Goal: Task Accomplishment & Management: Use online tool/utility

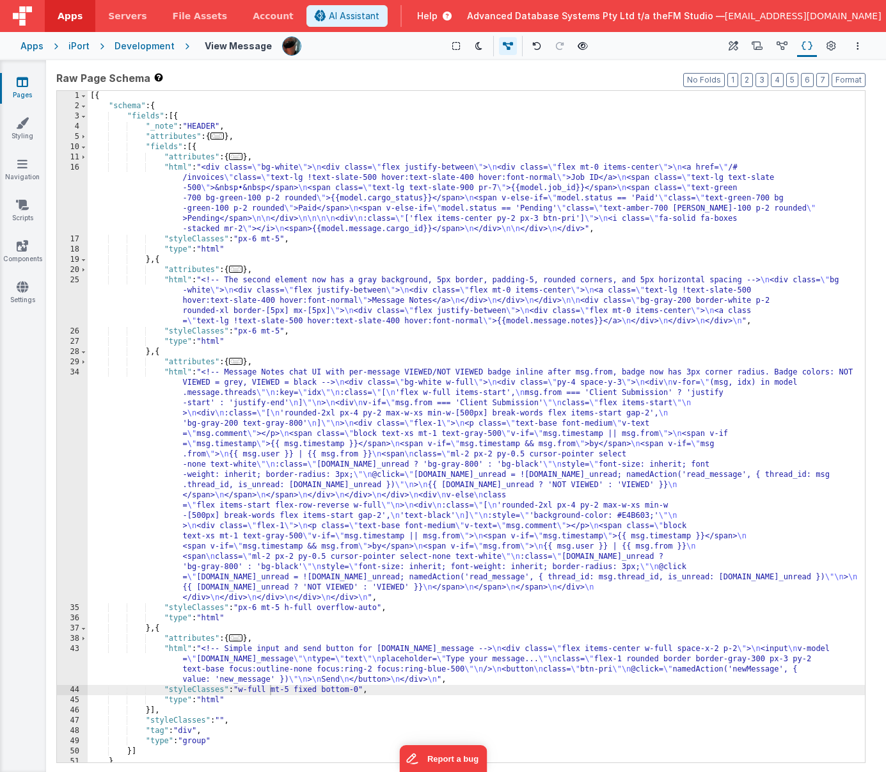
click at [268, 689] on div "[{ "schema" : { "fields" : [{ "_note" : "HEADER" , "attributes" : { ... } , "fi…" at bounding box center [476, 437] width 777 height 692
drag, startPoint x: 243, startPoint y: 691, endPoint x: 361, endPoint y: 688, distance: 118.4
click at [361, 688] on div "[{ "schema" : { "fields" : [{ "_note" : "HEADER" , "attributes" : { ... } , "fi…" at bounding box center [476, 437] width 777 height 692
click at [286, 601] on div "[{ "schema" : { "fields" : [{ "_note" : "HEADER" , "attributes" : { ... } , "fi…" at bounding box center [476, 437] width 777 height 692
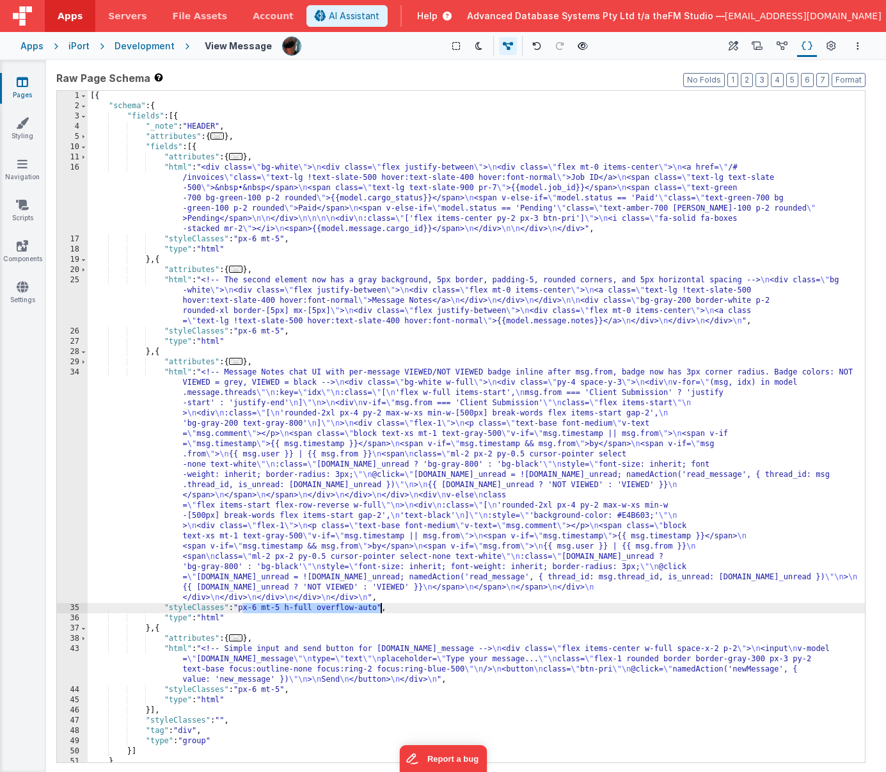
drag, startPoint x: 244, startPoint y: 609, endPoint x: 379, endPoint y: 605, distance: 135.7
click at [379, 605] on div "[{ "schema" : { "fields" : [{ "_note" : "HEADER" , "attributes" : { ... } , "fi…" at bounding box center [476, 437] width 777 height 692
click at [855, 44] on button "Options" at bounding box center [857, 45] width 15 height 15
click at [748, 70] on p "Save" at bounding box center [783, 71] width 81 height 13
click at [296, 665] on div "[{ "schema" : { "fields" : [{ "_note" : "HEADER" , "attributes" : { ... } , "fi…" at bounding box center [476, 437] width 777 height 692
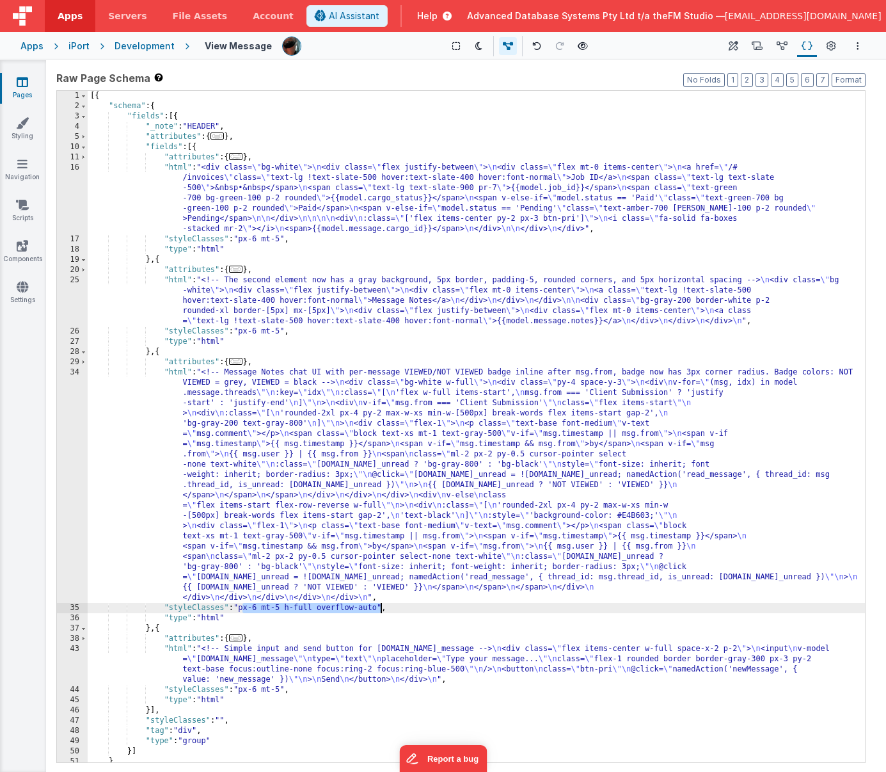
drag, startPoint x: 241, startPoint y: 610, endPoint x: 381, endPoint y: 612, distance: 139.5
click at [381, 612] on div "[{ "schema" : { "fields" : [{ "_note" : "HEADER" , "attributes" : { ... } , "fi…" at bounding box center [476, 437] width 777 height 692
click at [856, 46] on button "Options" at bounding box center [857, 45] width 15 height 15
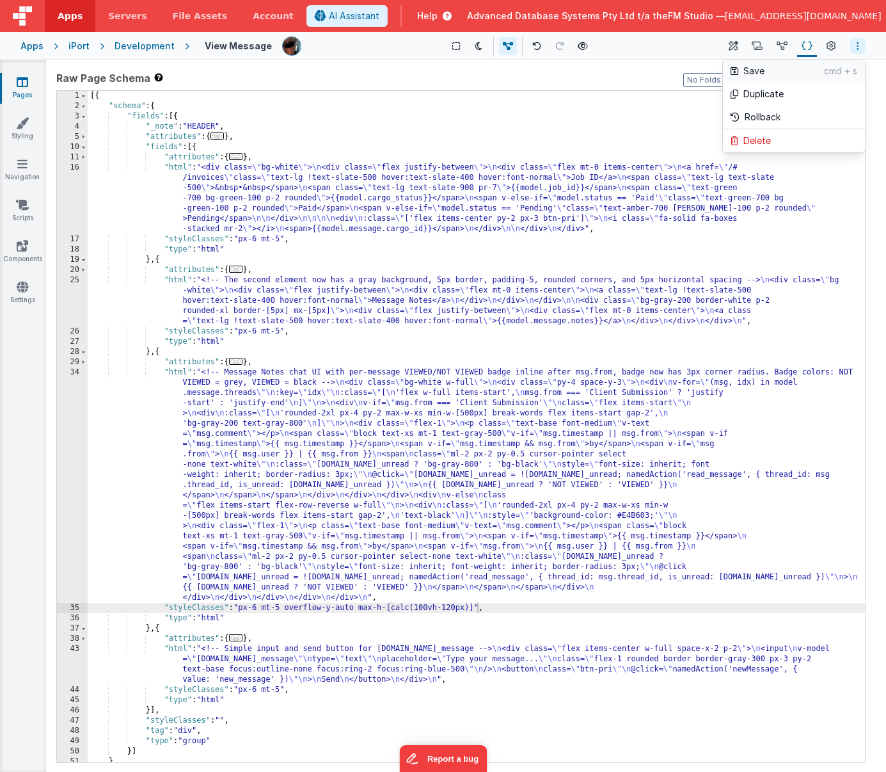
click at [766, 69] on p "Save" at bounding box center [783, 71] width 81 height 13
click at [241, 661] on div "[{ "schema" : { "fields" : [{ "_note" : "HEADER" , "attributes" : { ... } , "fi…" at bounding box center [476, 437] width 777 height 692
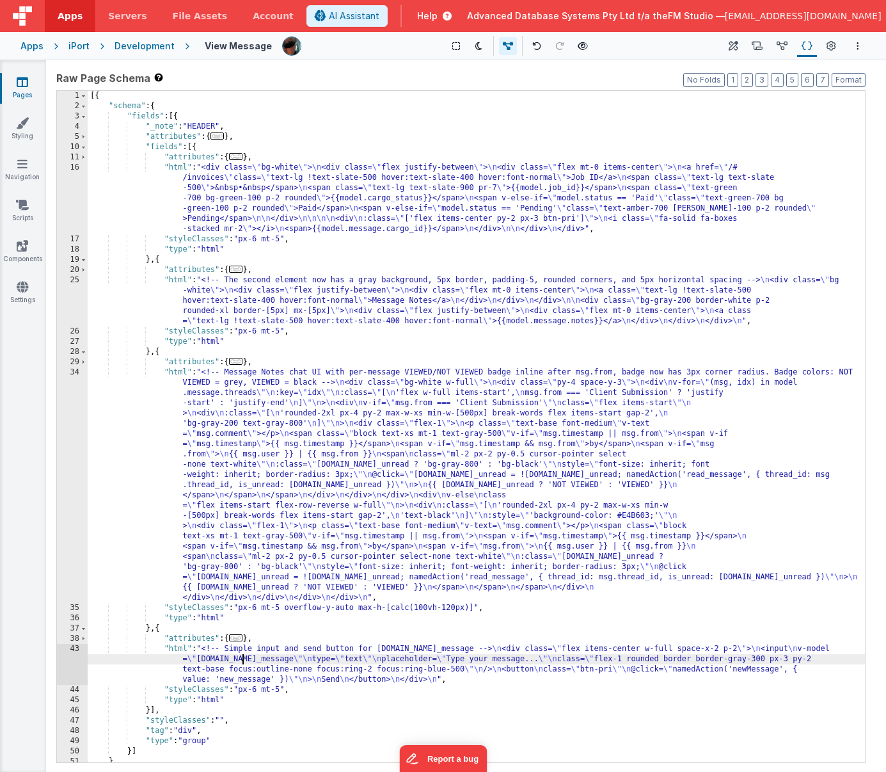
click at [76, 662] on div "43" at bounding box center [72, 664] width 31 height 41
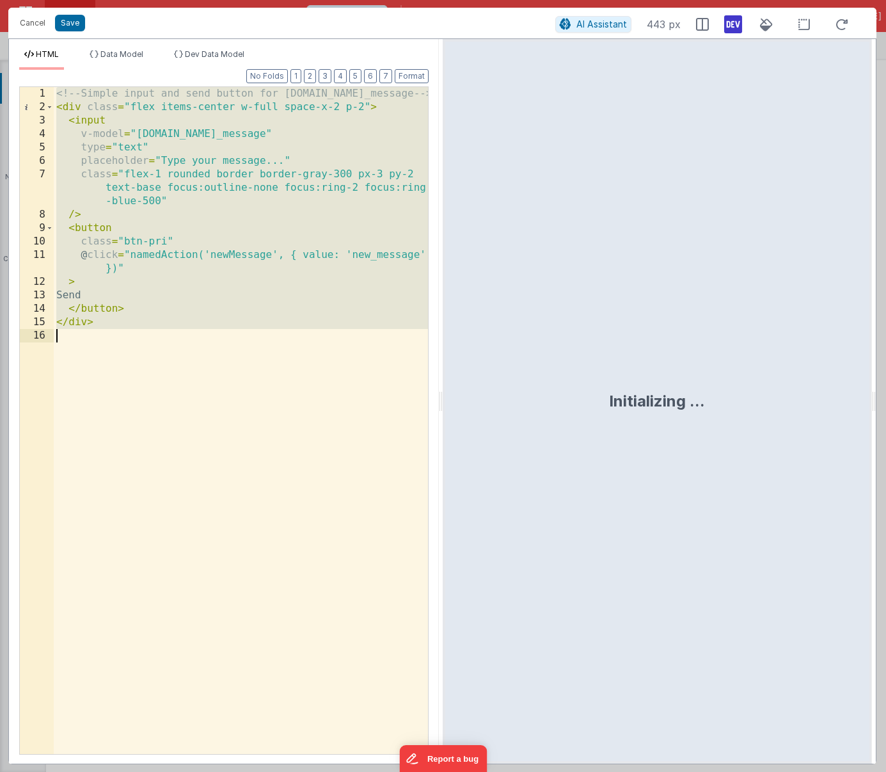
drag, startPoint x: 58, startPoint y: 95, endPoint x: 131, endPoint y: 360, distance: 274.7
click at [131, 360] on div "<!-- Simple input and send button for [DOMAIN_NAME]_message --> < div class = "…" at bounding box center [241, 434] width 374 height 694
click at [32, 22] on button "Cancel" at bounding box center [32, 23] width 38 height 18
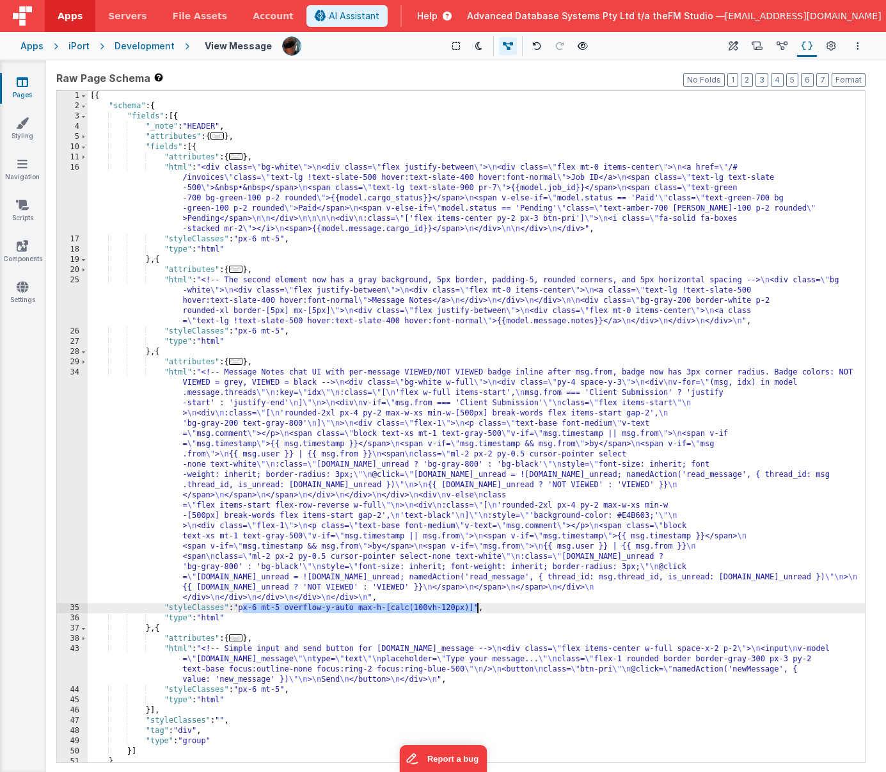
drag, startPoint x: 243, startPoint y: 608, endPoint x: 475, endPoint y: 607, distance: 232.2
click at [475, 607] on div "[{ "schema" : { "fields" : [{ "_note" : "HEADER" , "attributes" : { ... } , "fi…" at bounding box center [476, 437] width 777 height 692
click at [861, 47] on button "Options" at bounding box center [857, 45] width 15 height 15
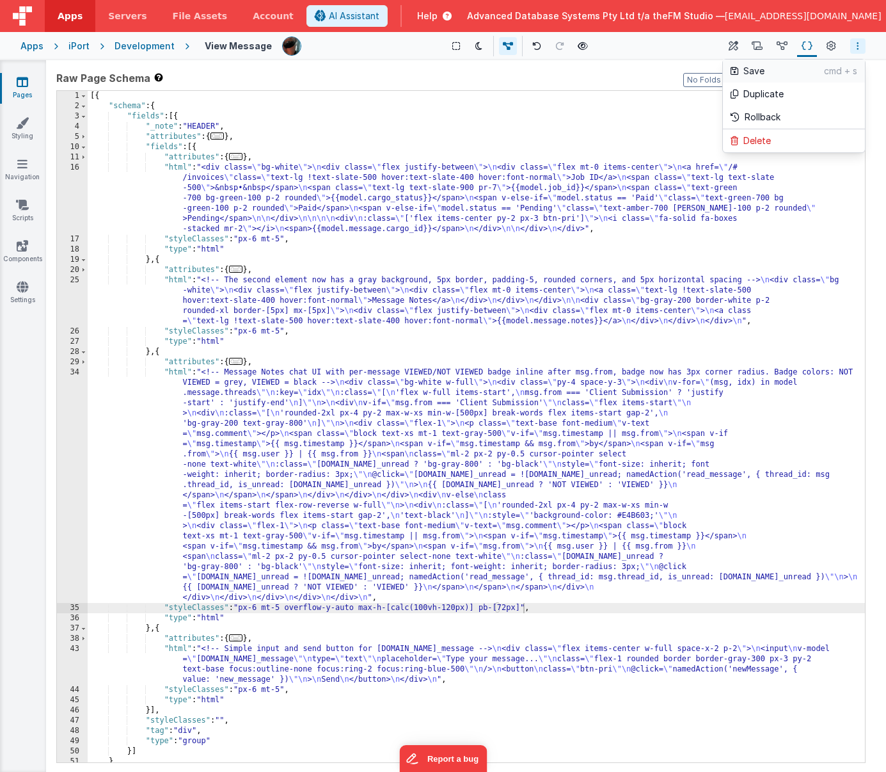
click at [756, 71] on p "Save" at bounding box center [783, 71] width 81 height 13
click at [264, 662] on div "[{ "schema" : { "fields" : [{ "_note" : "HEADER" , "attributes" : { ... } , "fi…" at bounding box center [476, 437] width 777 height 692
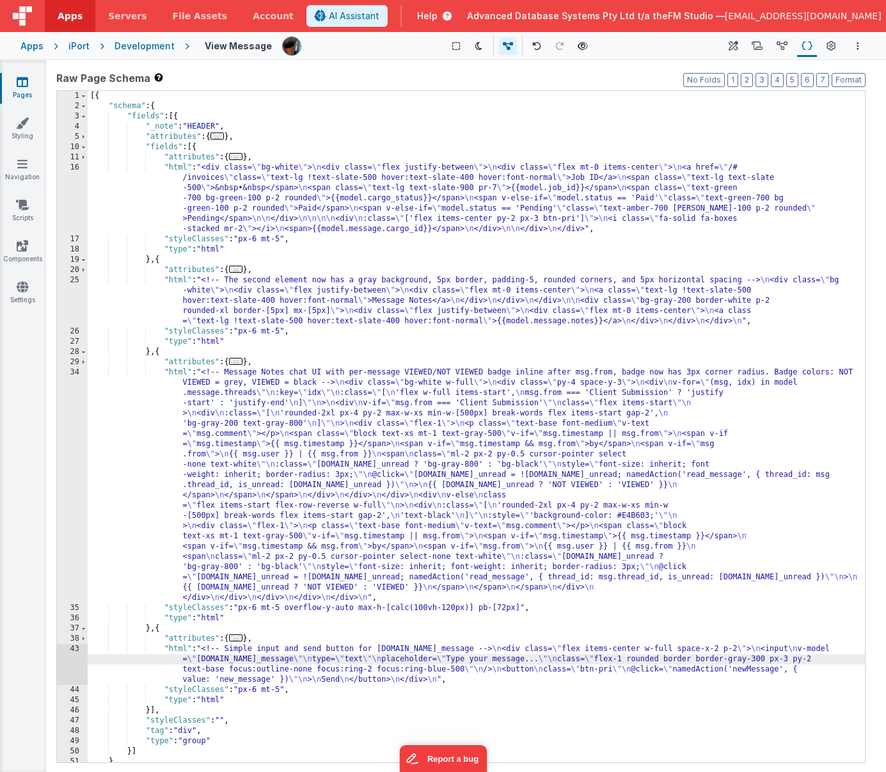
click at [75, 665] on div "43" at bounding box center [72, 664] width 31 height 41
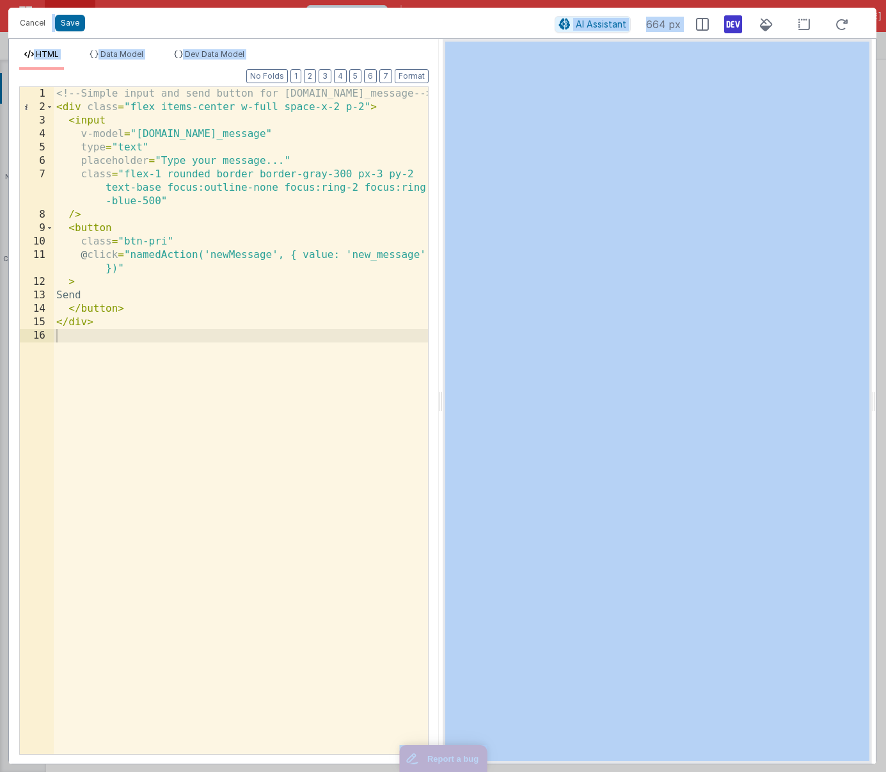
click at [194, 443] on div "<!-- Simple input and send button for [DOMAIN_NAME]_message --> < div class = "…" at bounding box center [241, 434] width 374 height 694
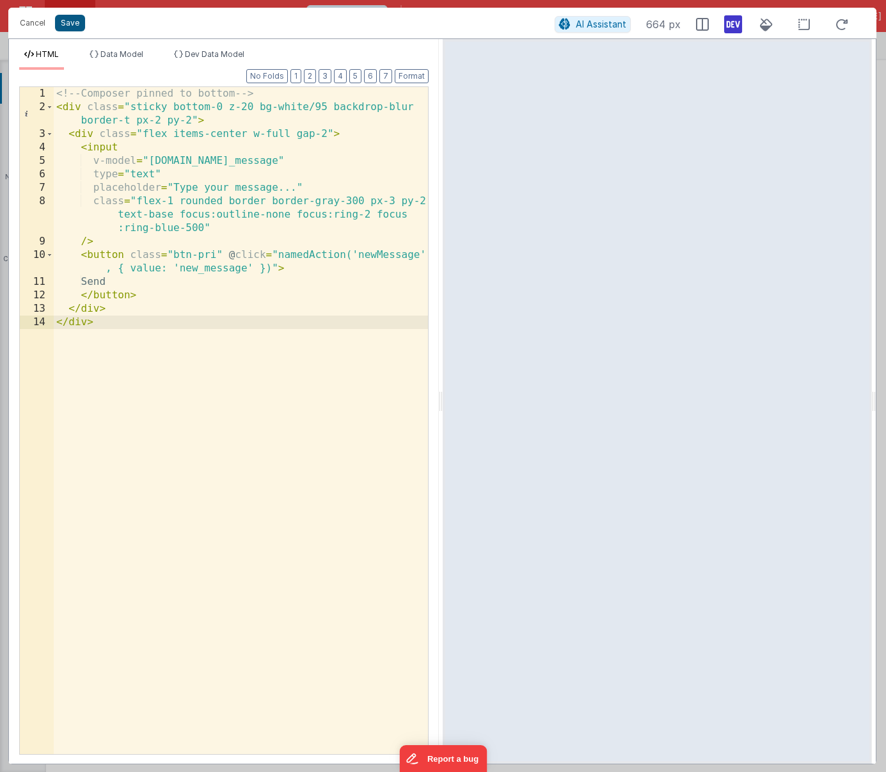
click at [65, 24] on button "Save" at bounding box center [70, 23] width 30 height 17
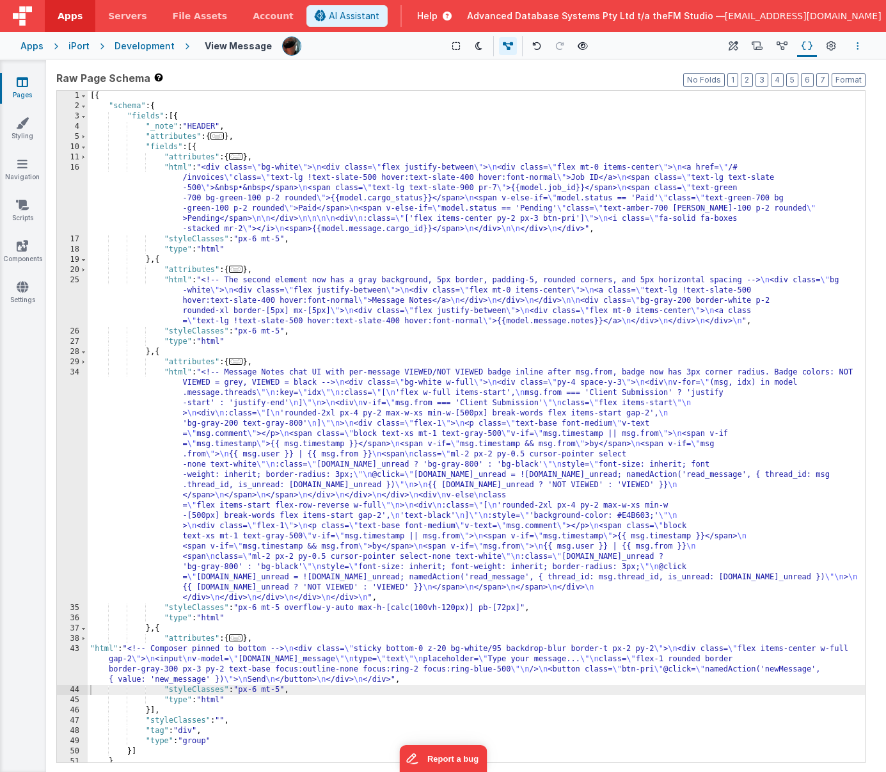
click at [857, 45] on icon "Options" at bounding box center [858, 46] width 3 height 9
click at [779, 68] on p "Save" at bounding box center [783, 71] width 81 height 13
click at [229, 672] on div "[{ "schema" : { "fields" : [{ "_note" : "HEADER" , "attributes" : { ... } , "fi…" at bounding box center [476, 437] width 777 height 692
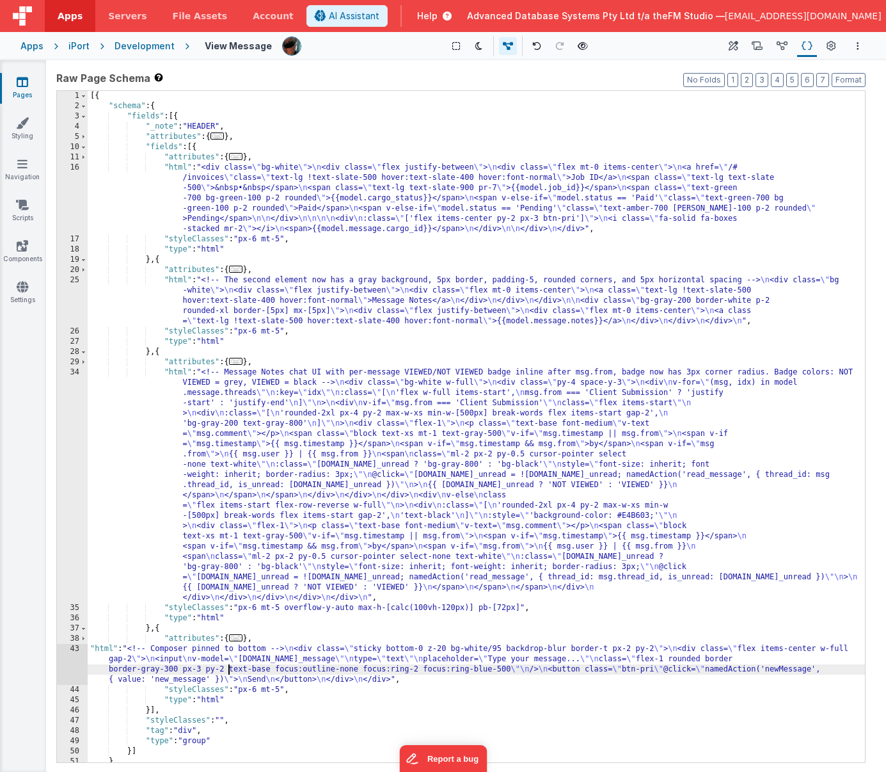
click at [68, 659] on div "43" at bounding box center [72, 664] width 31 height 41
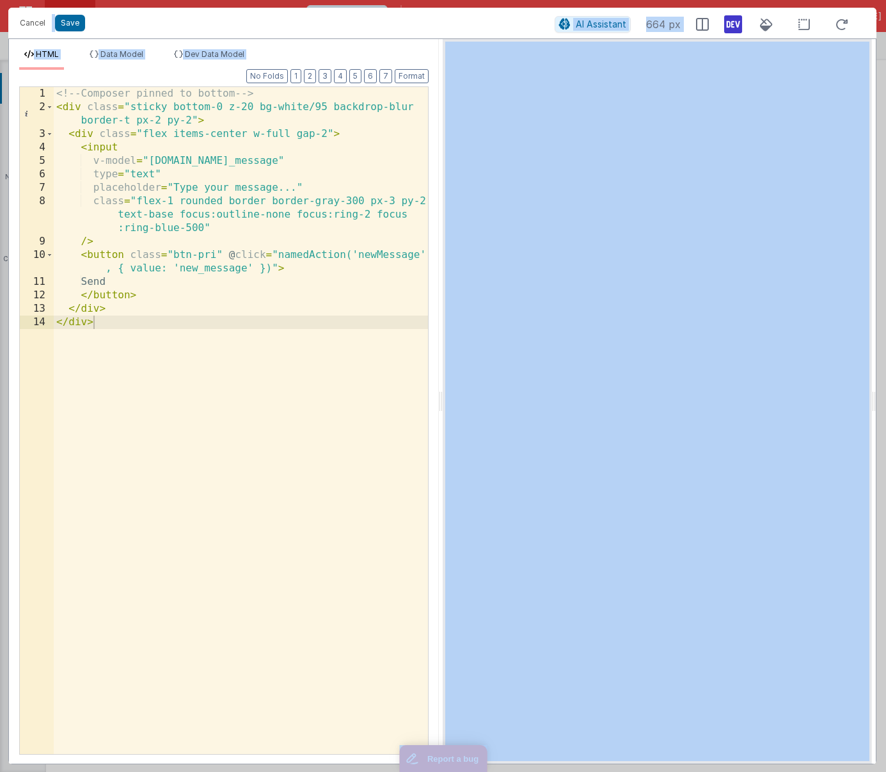
click at [213, 401] on div "<!-- Composer pinned to bottom --> < div class = "sticky bottom-0 z-20 bg-white…" at bounding box center [241, 434] width 374 height 694
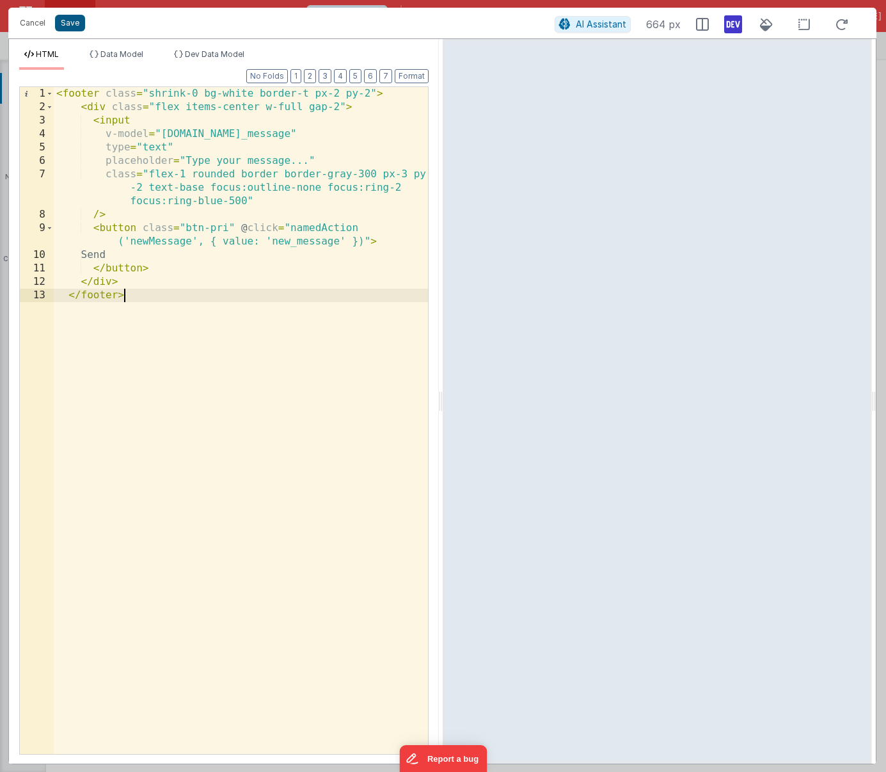
click at [76, 19] on button "Save" at bounding box center [70, 23] width 30 height 17
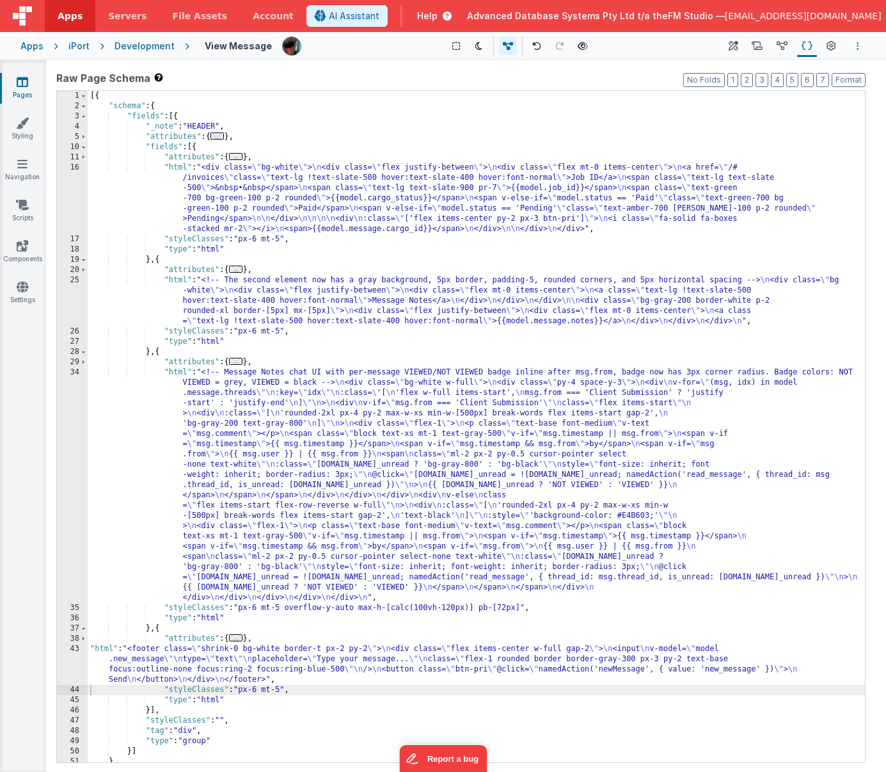
click at [861, 42] on button "Options" at bounding box center [857, 45] width 15 height 15
click at [777, 68] on p "Save" at bounding box center [783, 71] width 81 height 13
click at [309, 670] on div "[{ "schema" : { "fields" : [{ "_note" : "HEADER" , "attributes" : { ... } , "fi…" at bounding box center [476, 437] width 777 height 692
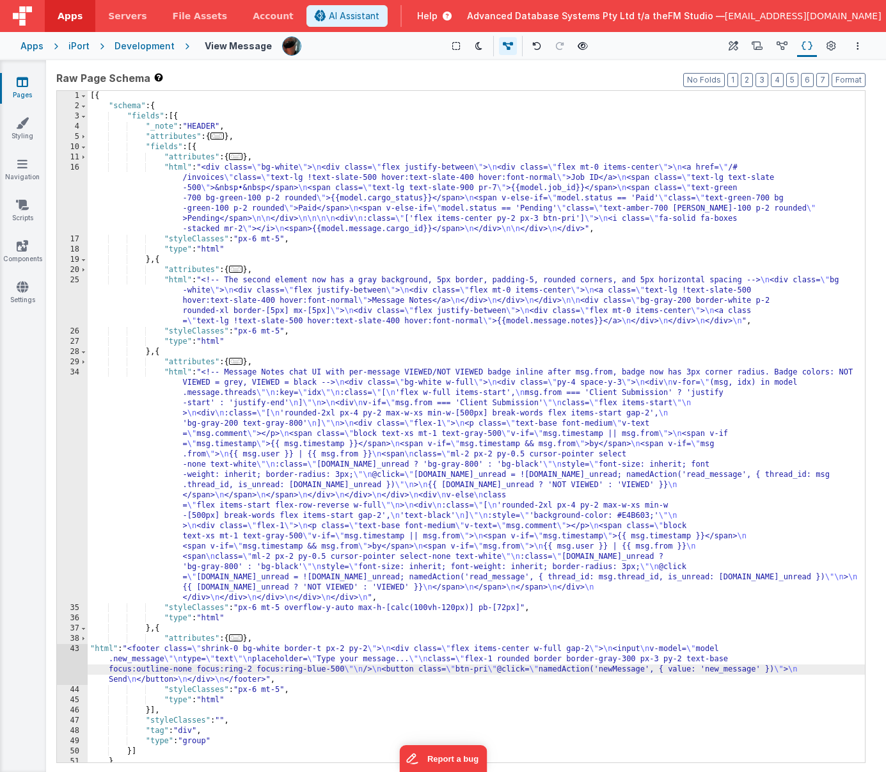
click at [310, 549] on div "[{ "schema" : { "fields" : [{ "_note" : "HEADER" , "attributes" : { ... } , "fi…" at bounding box center [476, 437] width 777 height 692
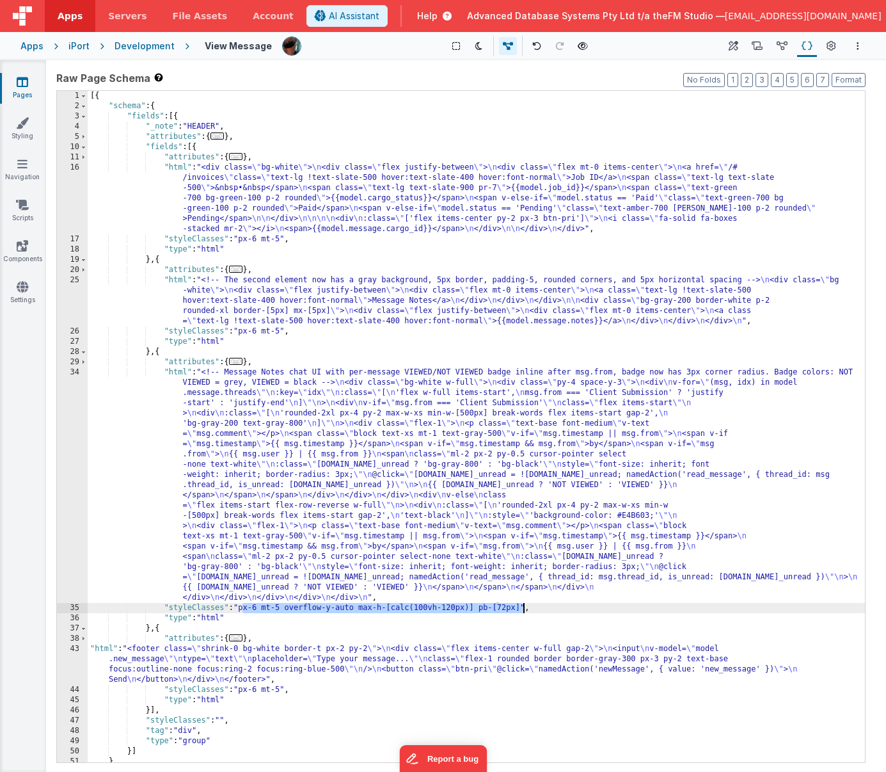
drag, startPoint x: 244, startPoint y: 610, endPoint x: 521, endPoint y: 607, distance: 277.7
click at [521, 607] on div "[{ "schema" : { "fields" : [{ "_note" : "HEADER" , "attributes" : { ... } , "fi…" at bounding box center [476, 437] width 777 height 692
click at [857, 47] on icon "Options" at bounding box center [858, 46] width 3 height 9
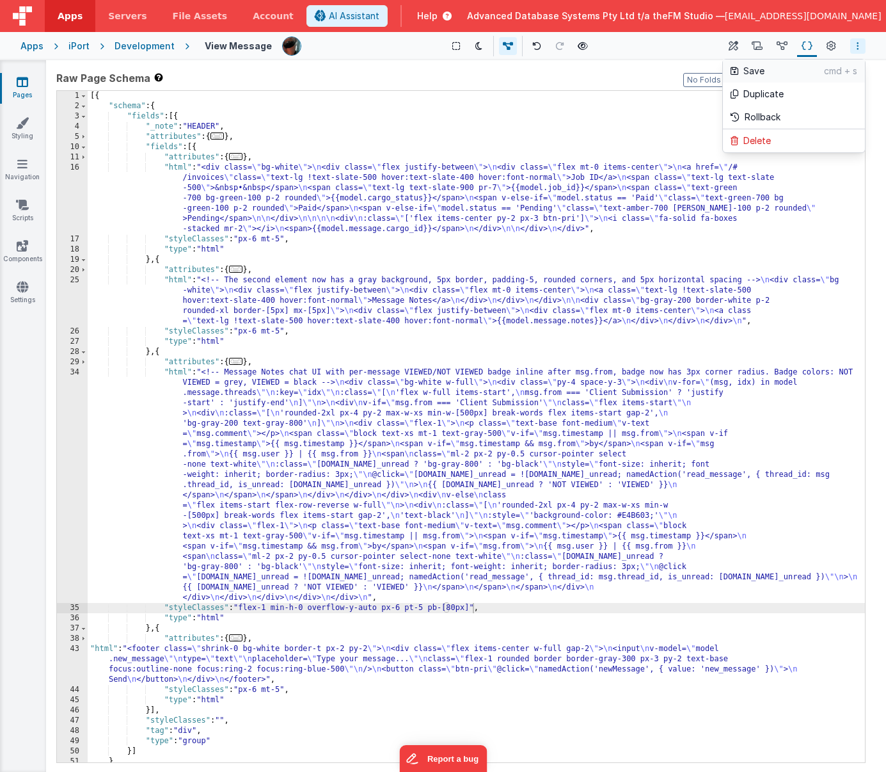
click at [768, 72] on p "Save" at bounding box center [783, 71] width 81 height 13
click at [347, 646] on div "[{ "schema" : { "fields" : [{ "_note" : "HEADER" , "attributes" : { ... } , "fi…" at bounding box center [476, 437] width 777 height 692
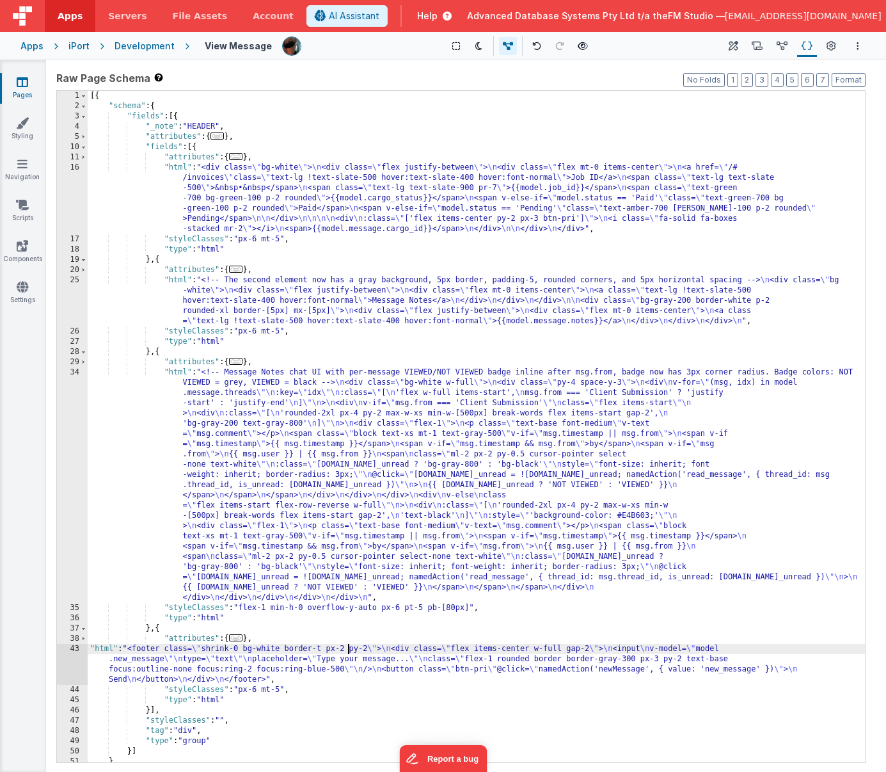
click at [282, 660] on div "[{ "schema" : { "fields" : [{ "_note" : "HEADER" , "attributes" : { ... } , "fi…" at bounding box center [476, 437] width 777 height 692
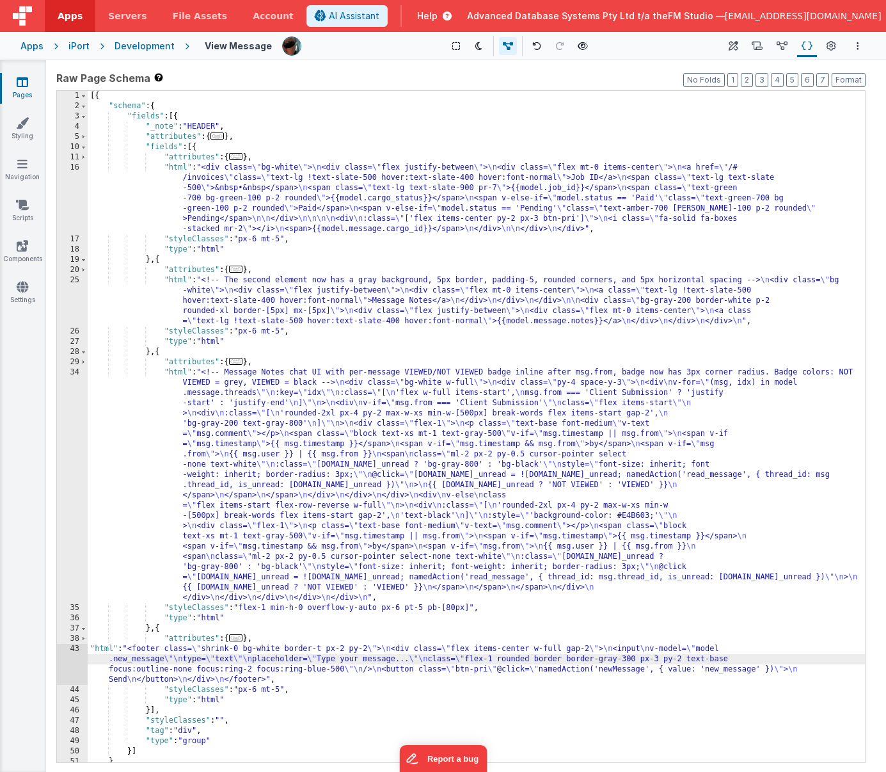
click at [72, 670] on div "43" at bounding box center [72, 664] width 31 height 41
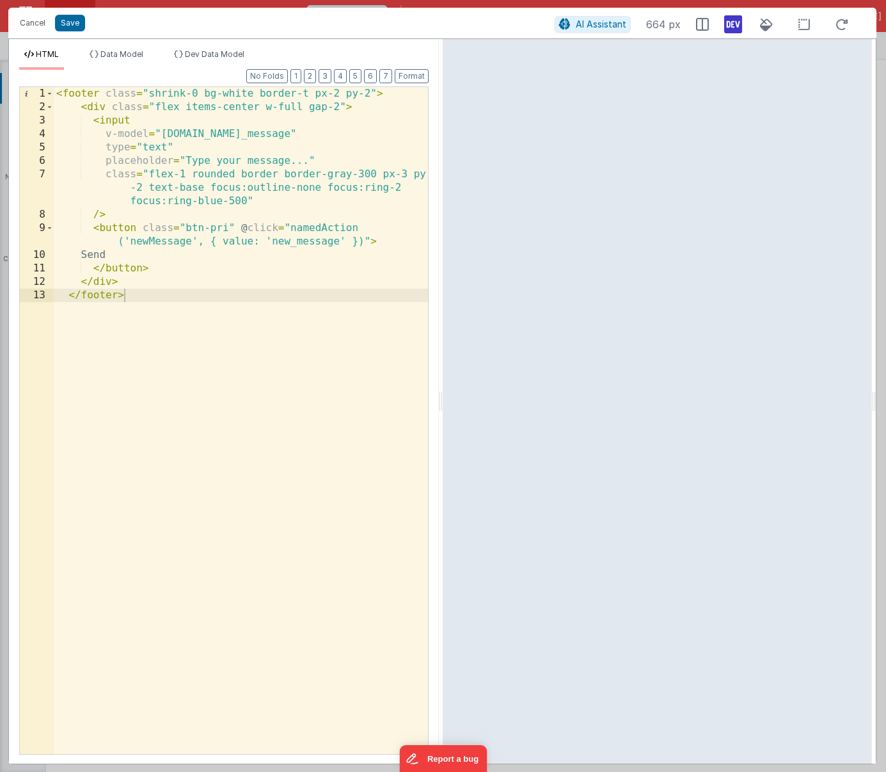
click at [139, 255] on div "< footer class = "shrink-0 bg-white border-t px-2 py-2" > < div class = "flex i…" at bounding box center [241, 434] width 374 height 694
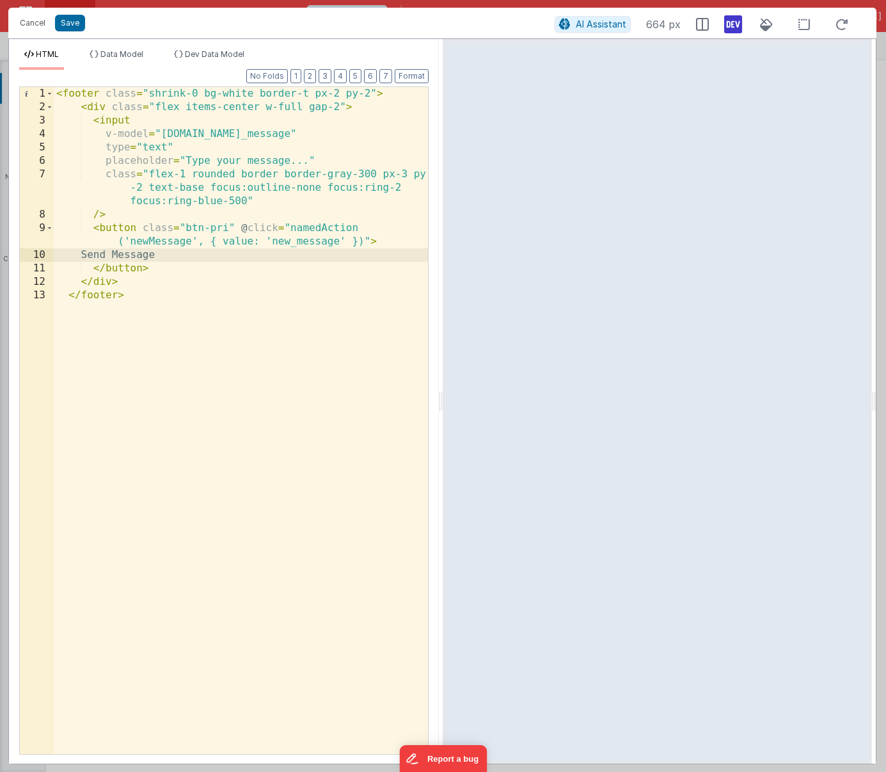
click at [72, 19] on button "Save" at bounding box center [70, 23] width 30 height 17
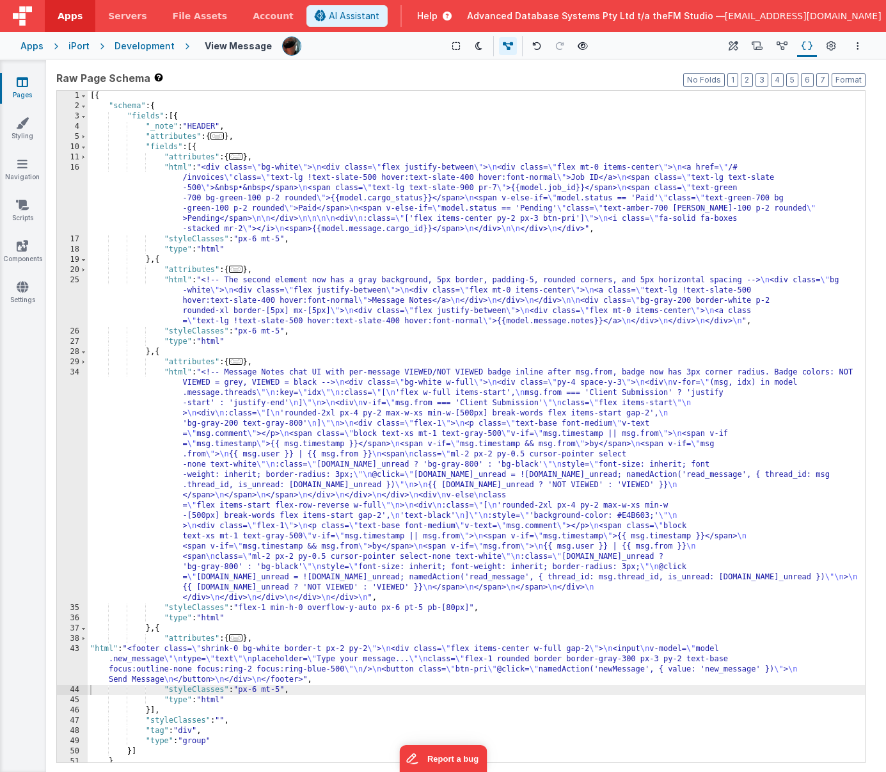
click at [351, 498] on div "[{ "schema" : { "fields" : [{ "_note" : "HEADER" , "attributes" : { ... } , "fi…" at bounding box center [476, 437] width 777 height 692
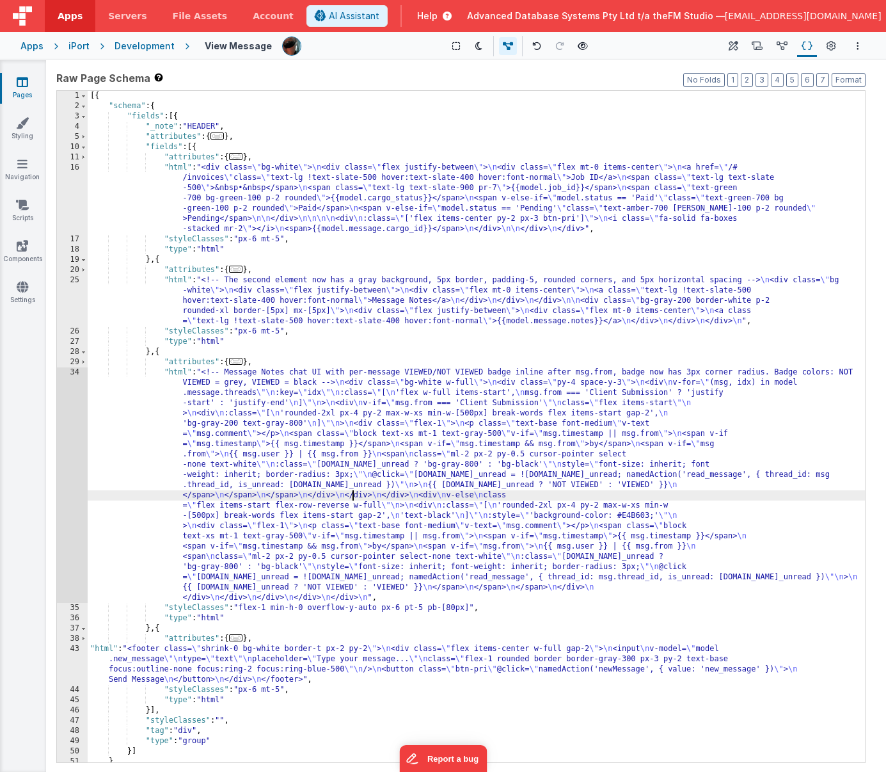
click at [60, 473] on div "34" at bounding box center [72, 484] width 31 height 235
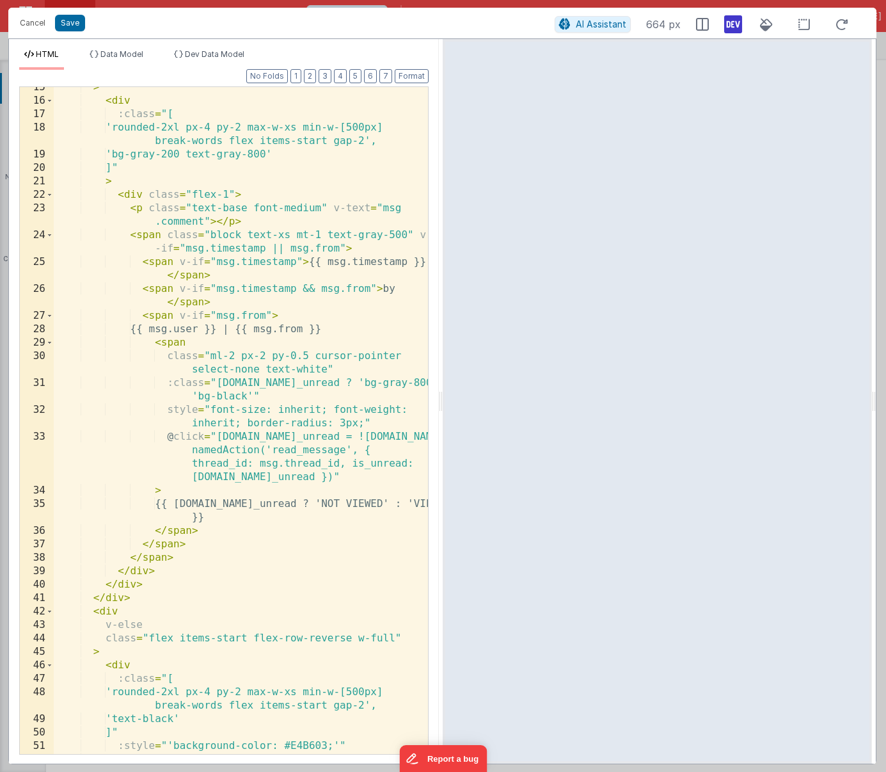
scroll to position [248, 0]
click at [195, 457] on div "> < div :class = "[ 'rounded-2xl px-4 py-2 max-w-xs min-w-[500px] break-words f…" at bounding box center [241, 428] width 374 height 694
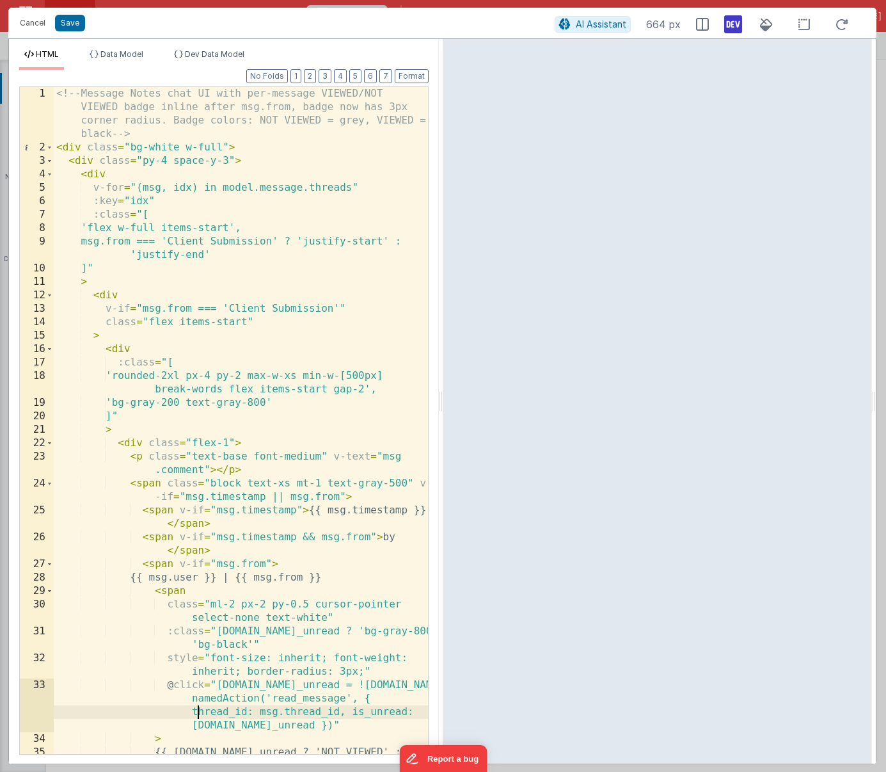
scroll to position [0, 0]
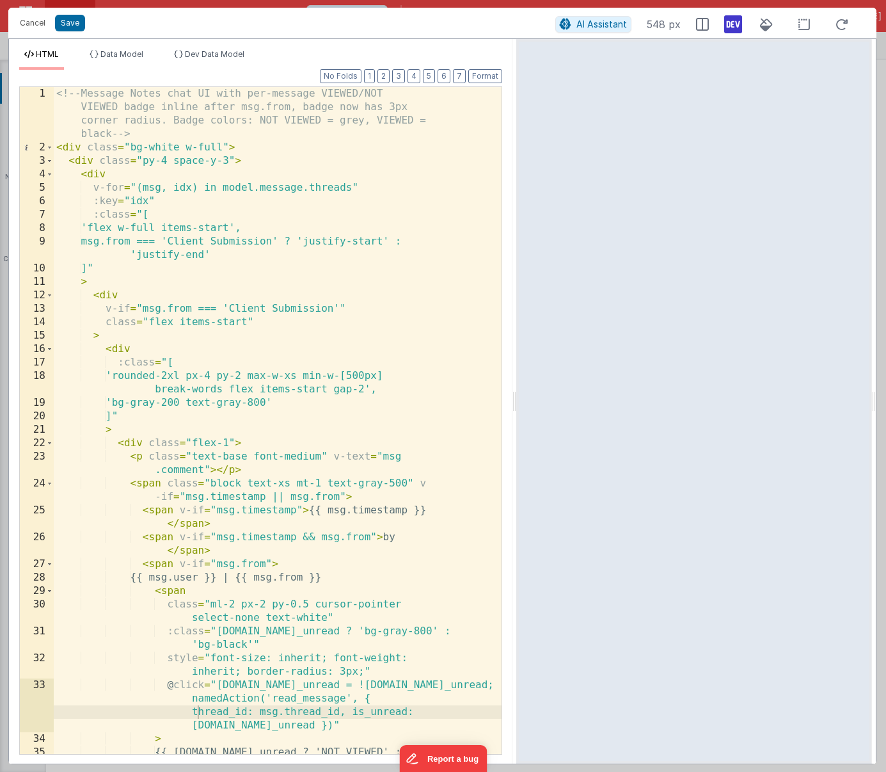
drag, startPoint x: 439, startPoint y: 398, endPoint x: 516, endPoint y: 393, distance: 77.5
click at [516, 393] on html "Cancel Save AI Assistant 548 px HTML Data Model Dev Data Model Format 7 6 5 4 3…" at bounding box center [443, 386] width 886 height 772
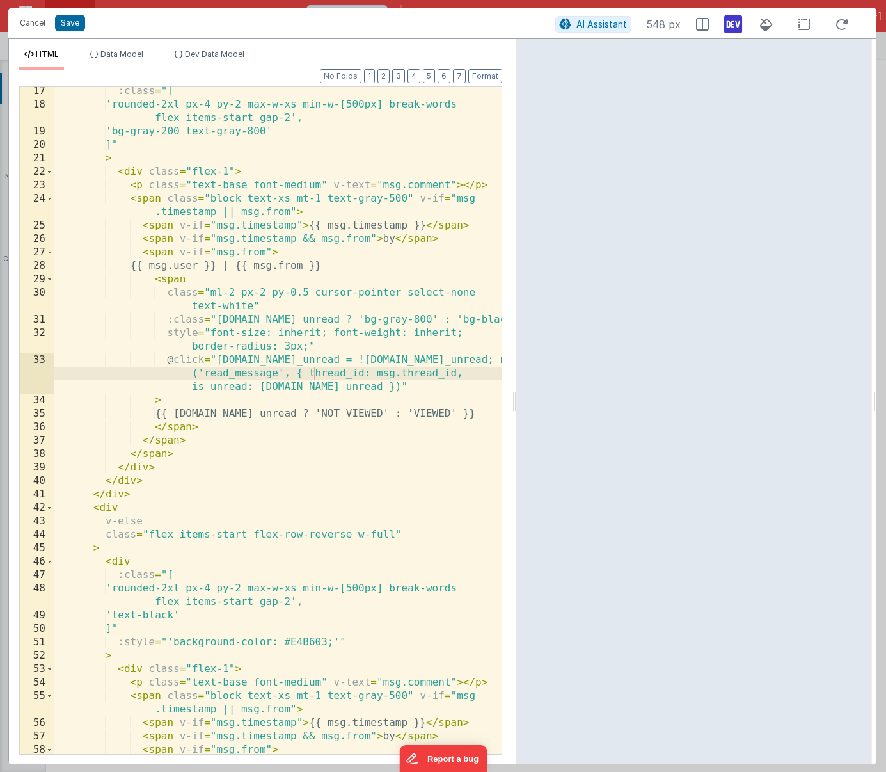
scroll to position [259, 0]
click at [139, 496] on div ":class = "[ 'rounded-2xl px-4 py-2 max-w-xs min-w-[500px] break-words flex item…" at bounding box center [278, 430] width 448 height 694
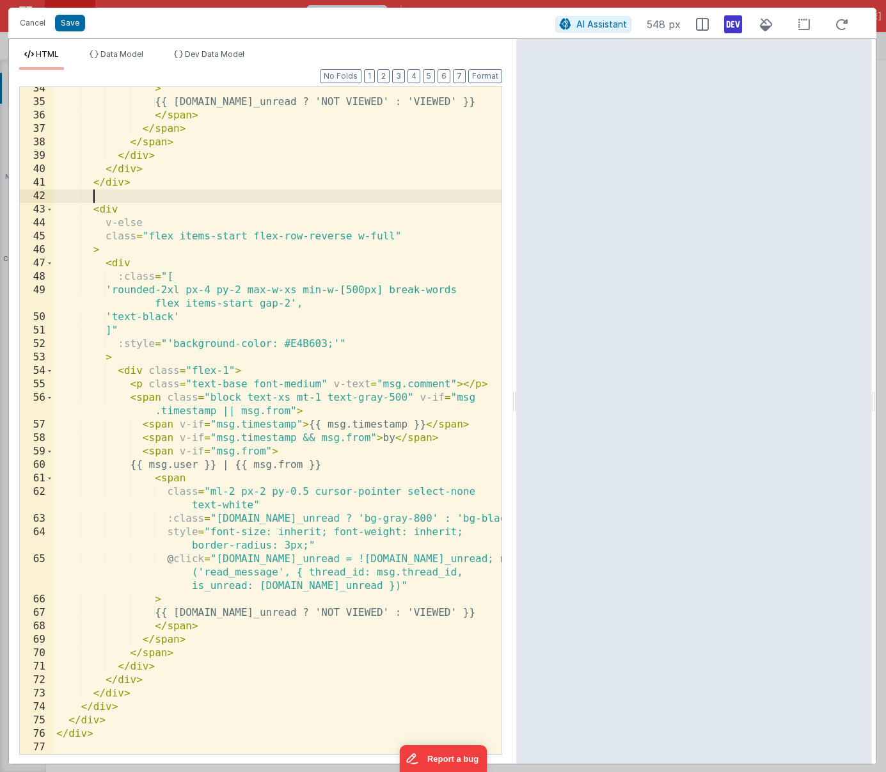
scroll to position [569, 0]
click at [70, 24] on button "Save" at bounding box center [70, 23] width 30 height 17
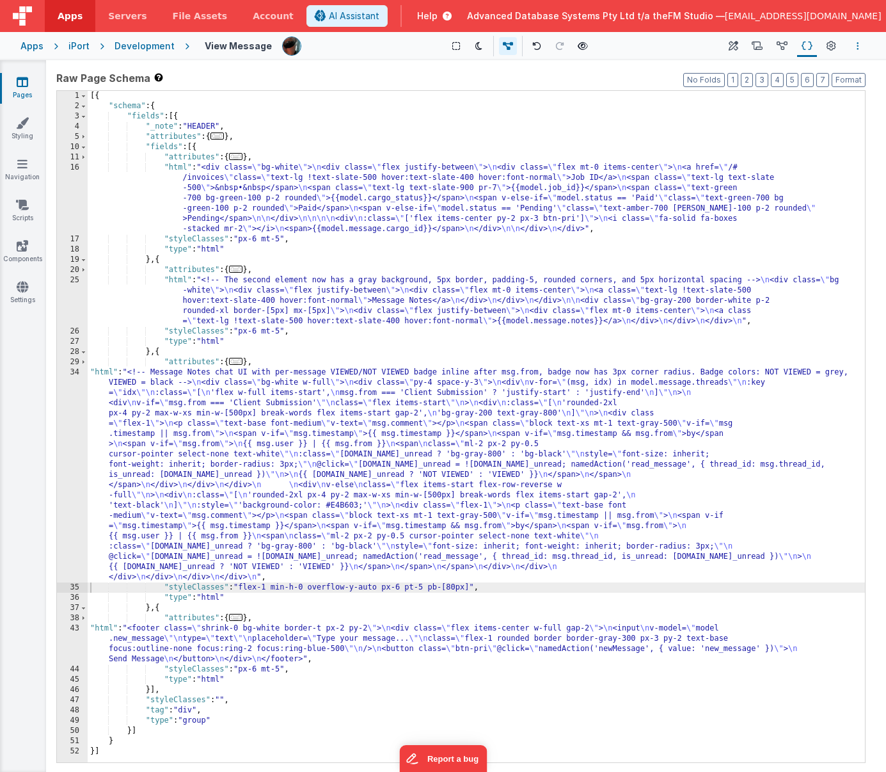
click at [859, 47] on button "Options" at bounding box center [857, 45] width 15 height 15
click at [761, 68] on p "Save" at bounding box center [783, 71] width 81 height 13
click at [269, 646] on div "[{ "schema" : { "fields" : [{ "_note" : "HEADER" , "attributes" : { ... } , "fi…" at bounding box center [476, 437] width 777 height 692
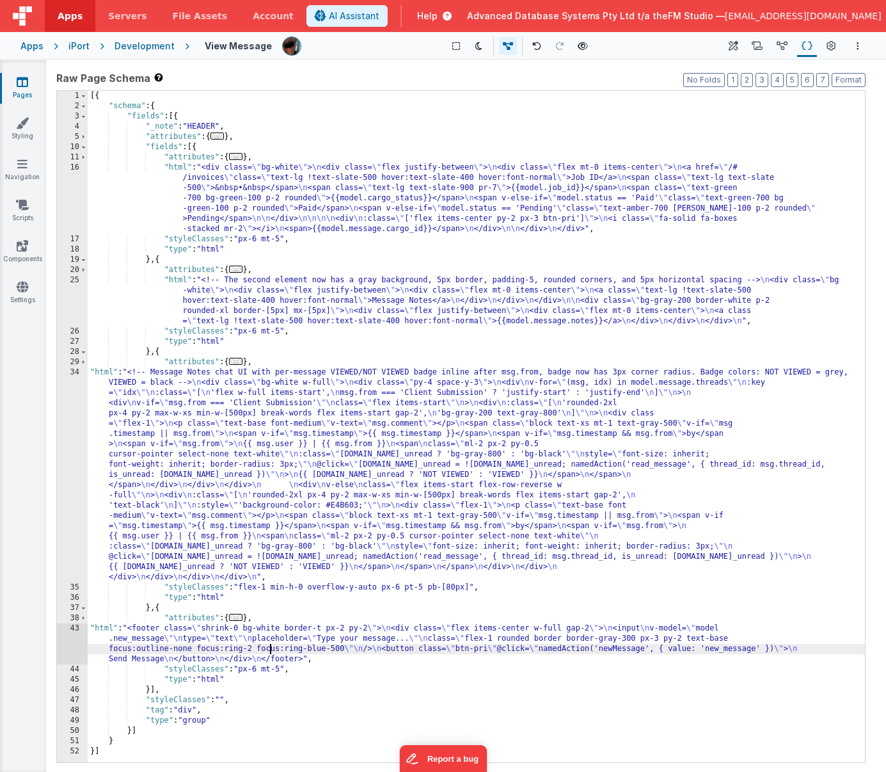
click at [67, 640] on div "43" at bounding box center [72, 643] width 31 height 41
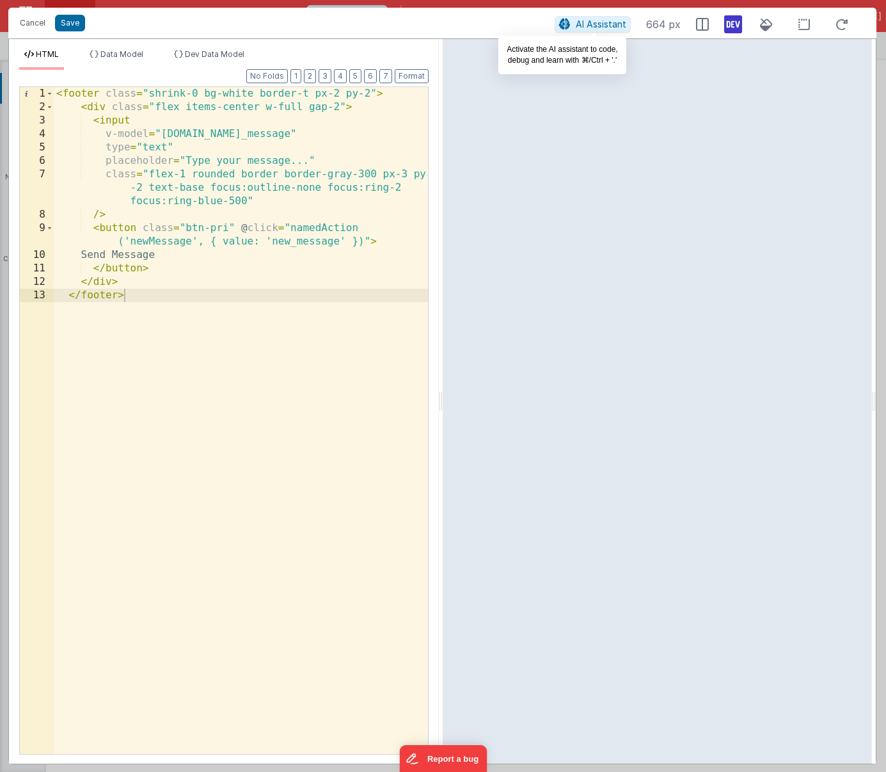
click at [583, 28] on span "AI Assistant" at bounding box center [601, 24] width 51 height 11
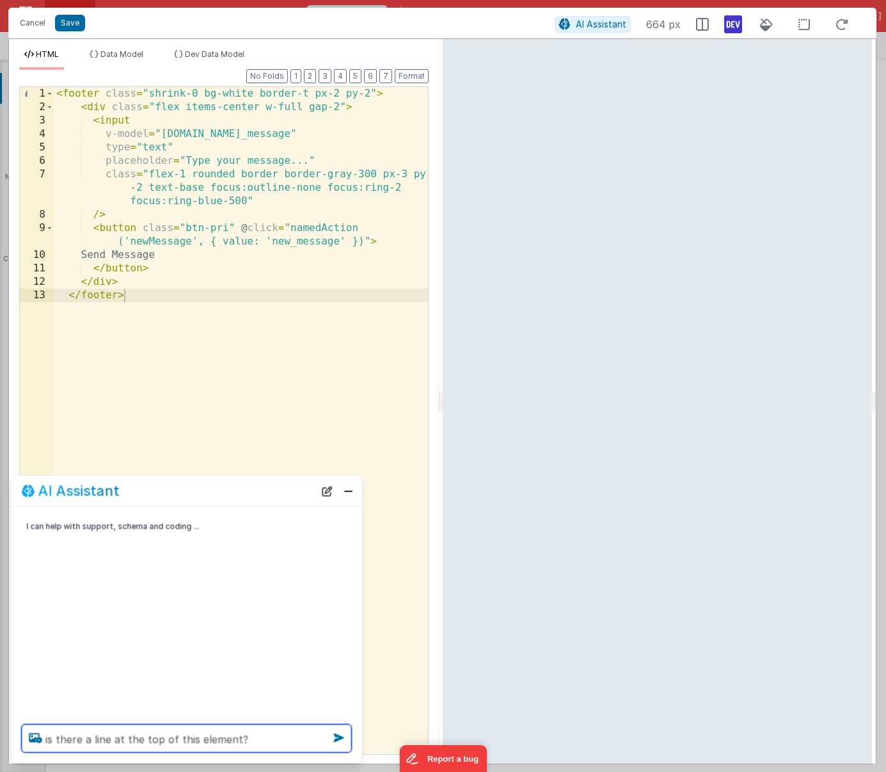
type textarea "is there a line at the top of this element?"
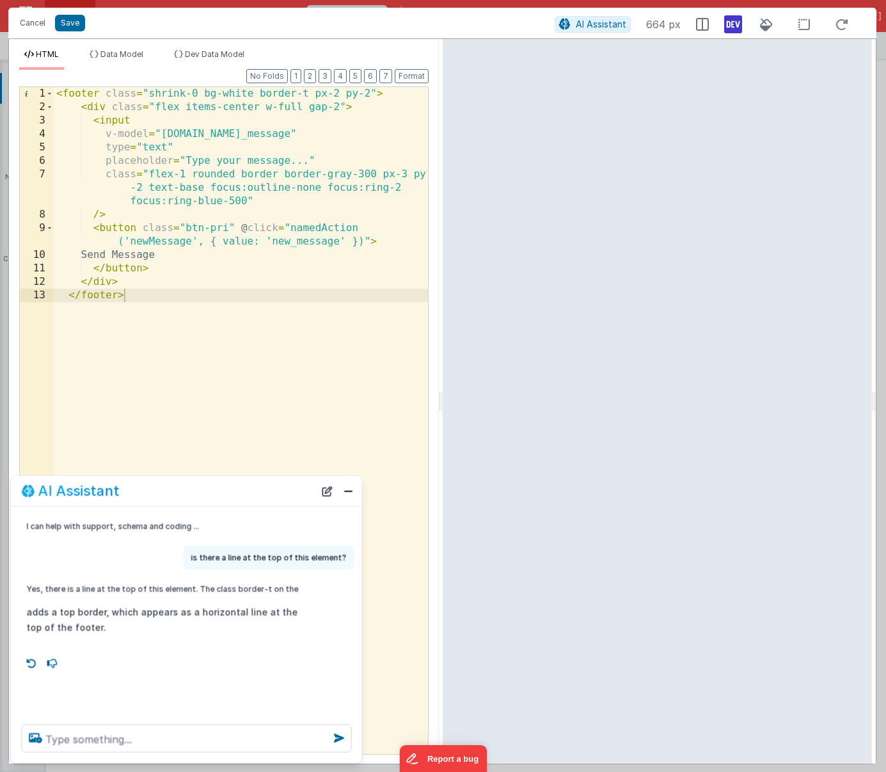
click at [305, 96] on div "< footer class = "shrink-0 bg-white border-t px-2 py-2" > < div class = "flex i…" at bounding box center [241, 434] width 374 height 694
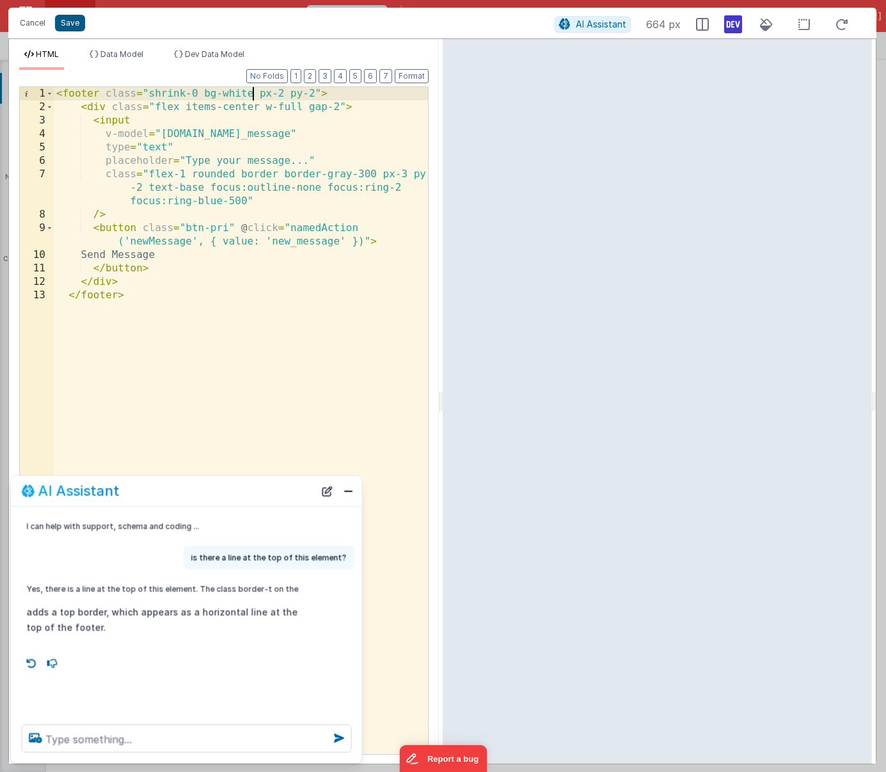
click at [74, 26] on button "Save" at bounding box center [70, 23] width 30 height 17
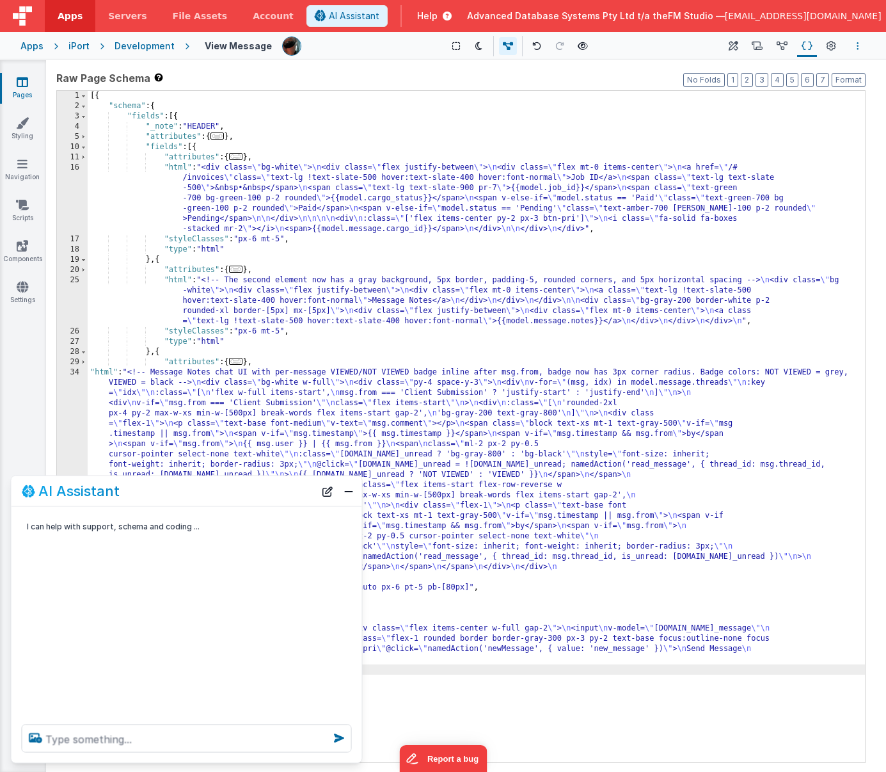
click at [857, 43] on icon "Options" at bounding box center [858, 46] width 3 height 9
click at [768, 69] on p "Save" at bounding box center [783, 71] width 81 height 13
click at [851, 16] on span "[EMAIL_ADDRESS][DOMAIN_NAME]" at bounding box center [803, 16] width 157 height 13
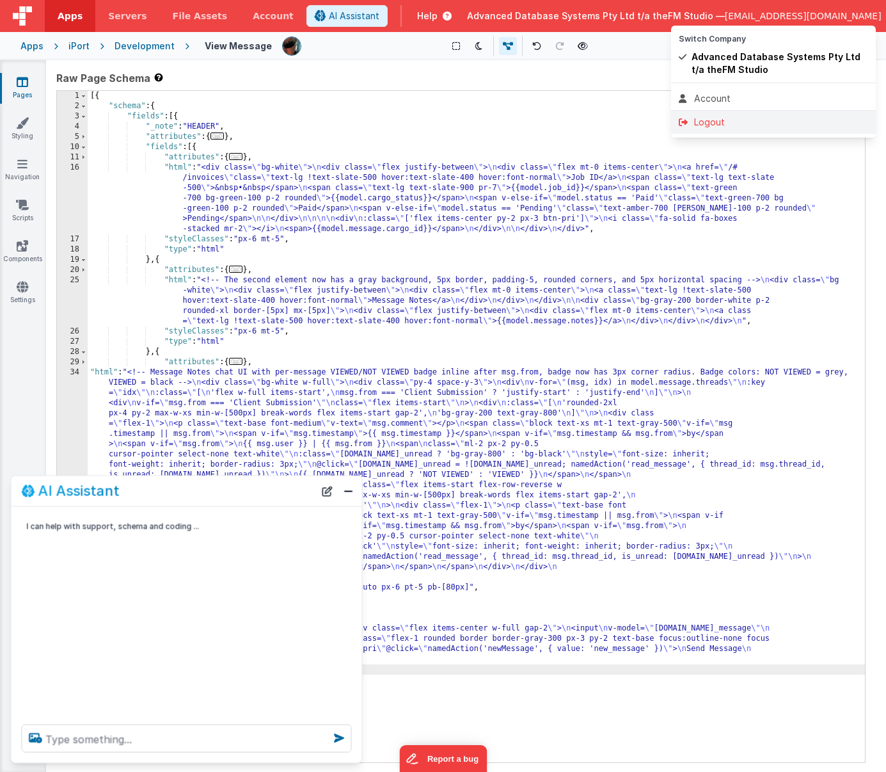
click at [717, 122] on div "Logout" at bounding box center [773, 122] width 189 height 13
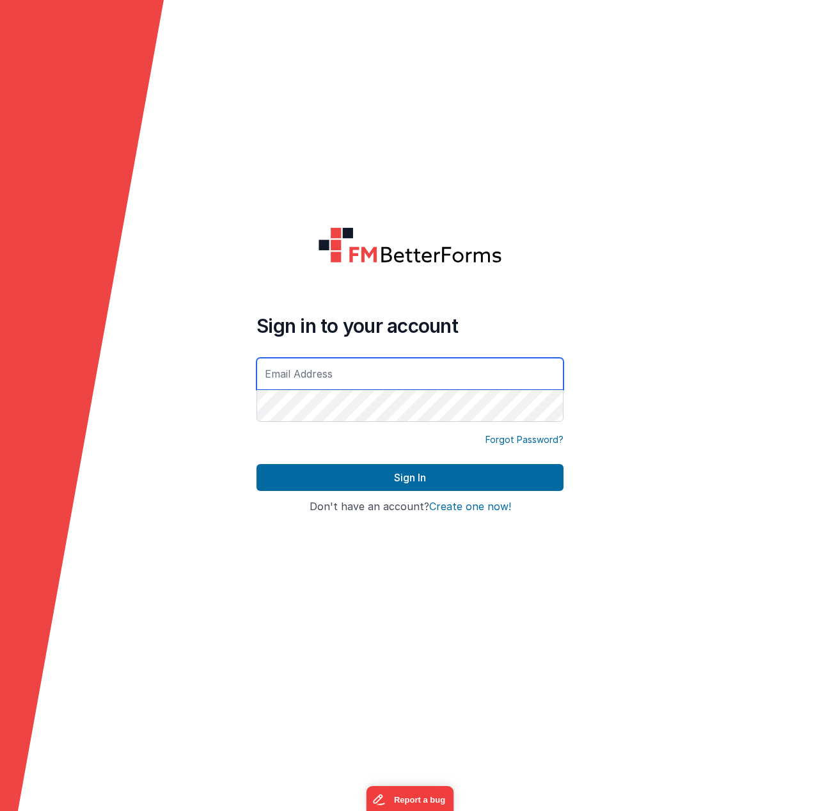
type input "[EMAIL_ADDRESS][DOMAIN_NAME]"
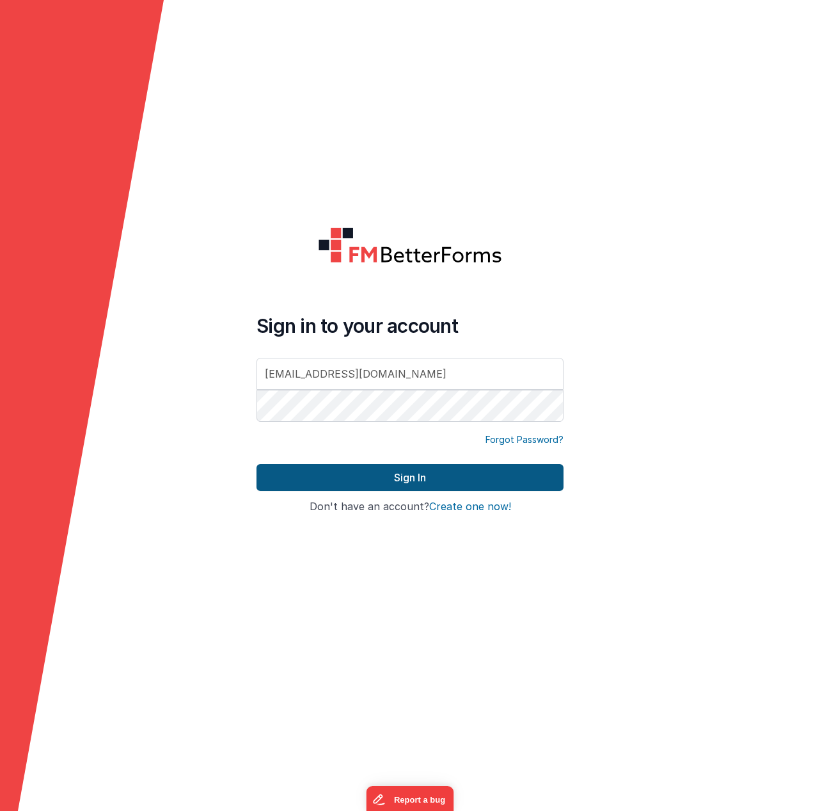
click at [324, 480] on button "Sign In" at bounding box center [410, 477] width 307 height 27
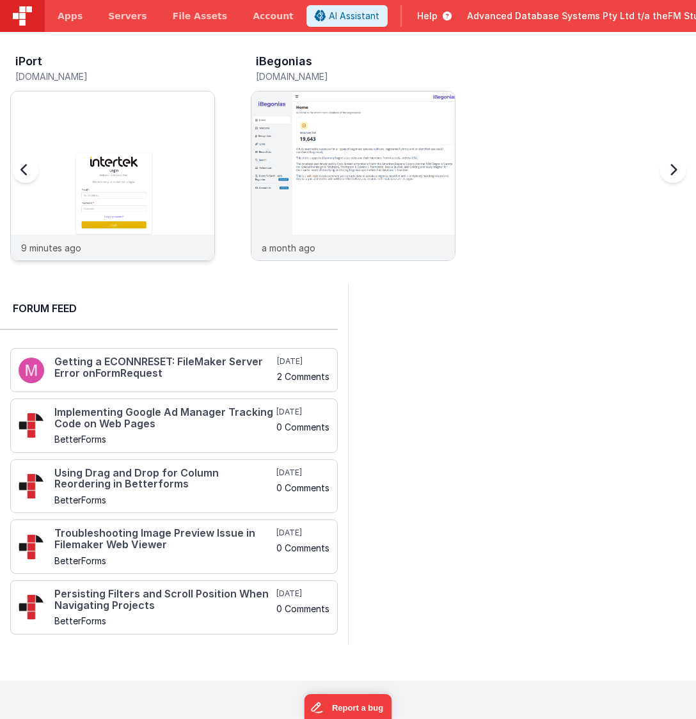
click at [153, 121] on img at bounding box center [112, 192] width 203 height 203
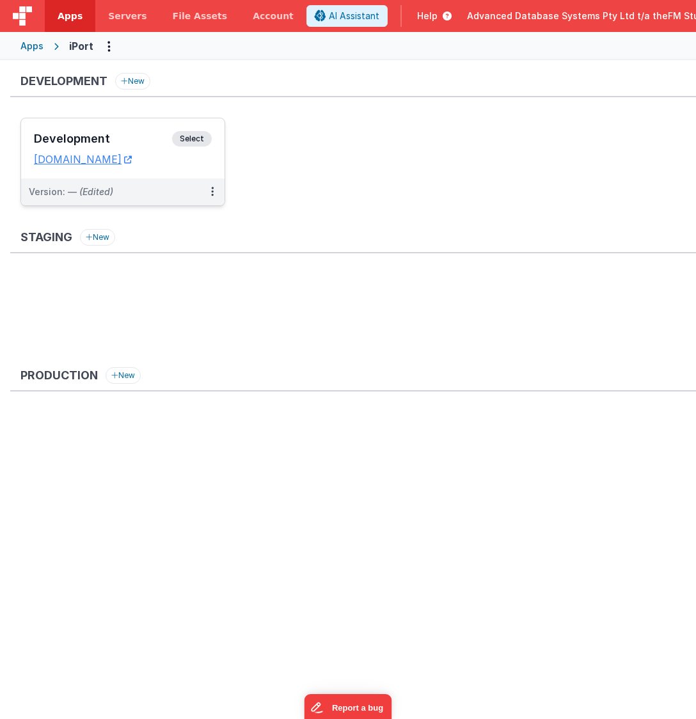
click at [70, 138] on h3 "Development" at bounding box center [103, 138] width 138 height 13
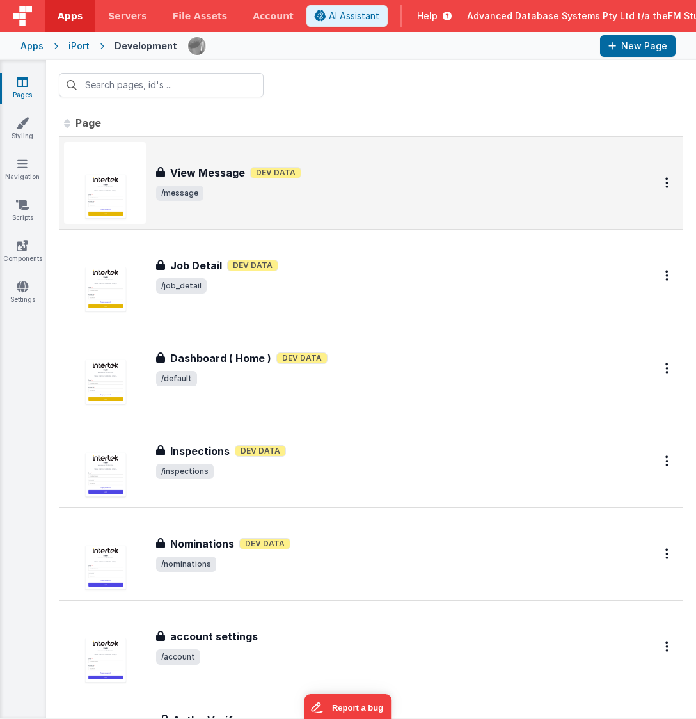
click at [296, 199] on span "/message" at bounding box center [390, 193] width 468 height 15
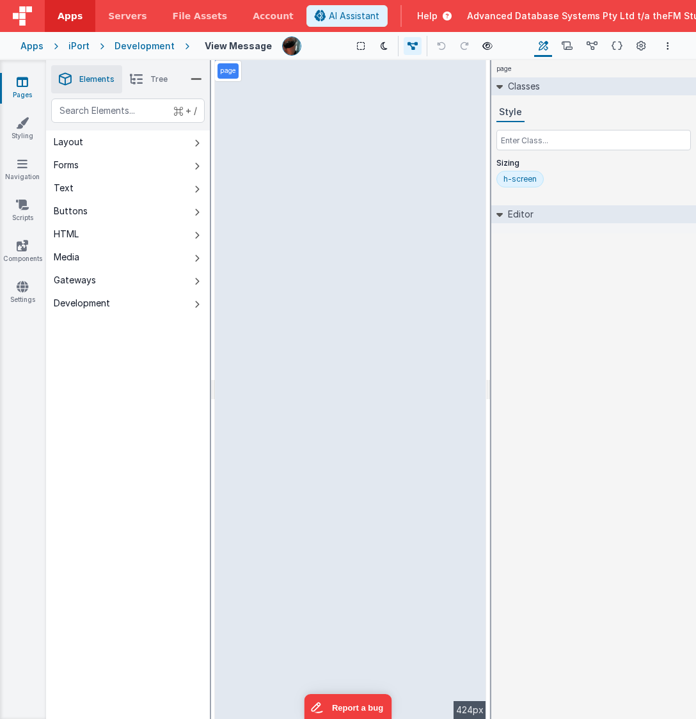
click at [23, 86] on icon at bounding box center [23, 81] width 12 height 13
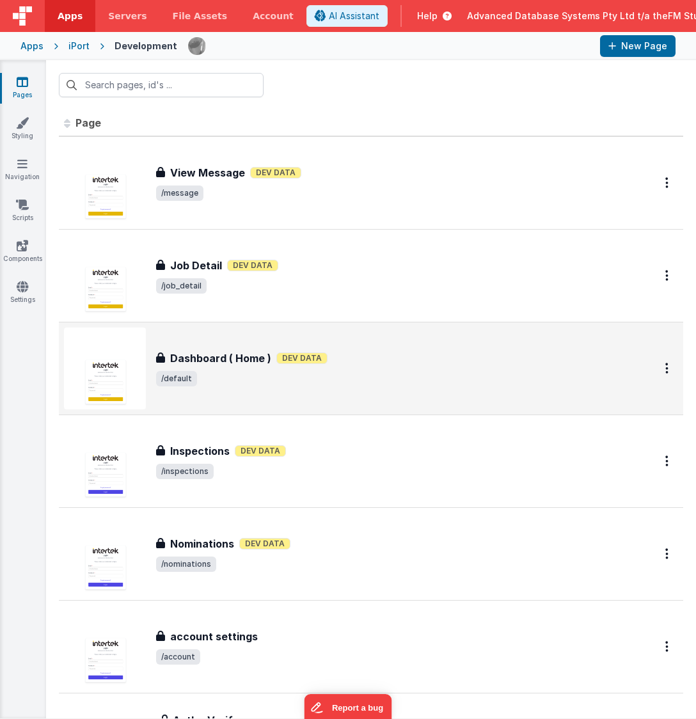
click at [200, 360] on h3 "Dashboard ( Home )" at bounding box center [220, 358] width 101 height 15
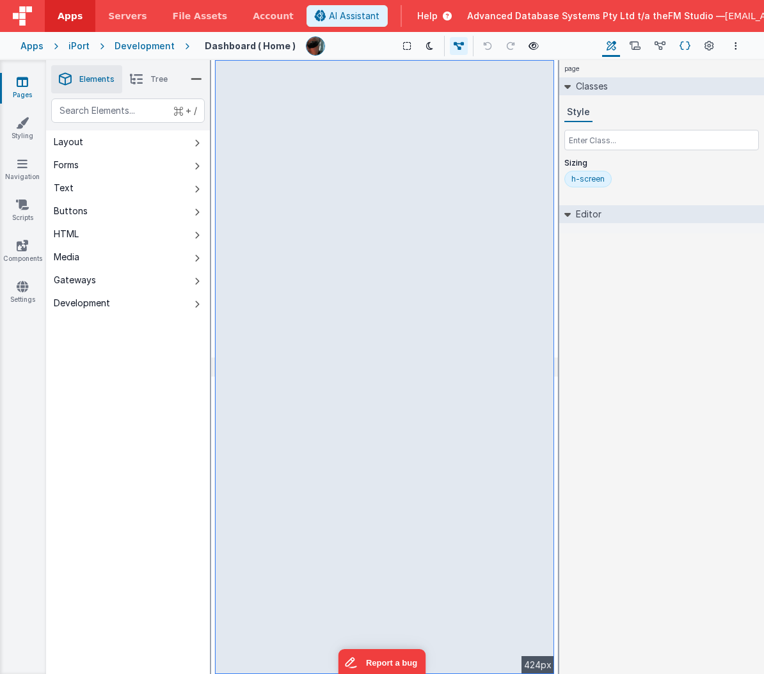
click at [687, 44] on icon at bounding box center [684, 46] width 11 height 13
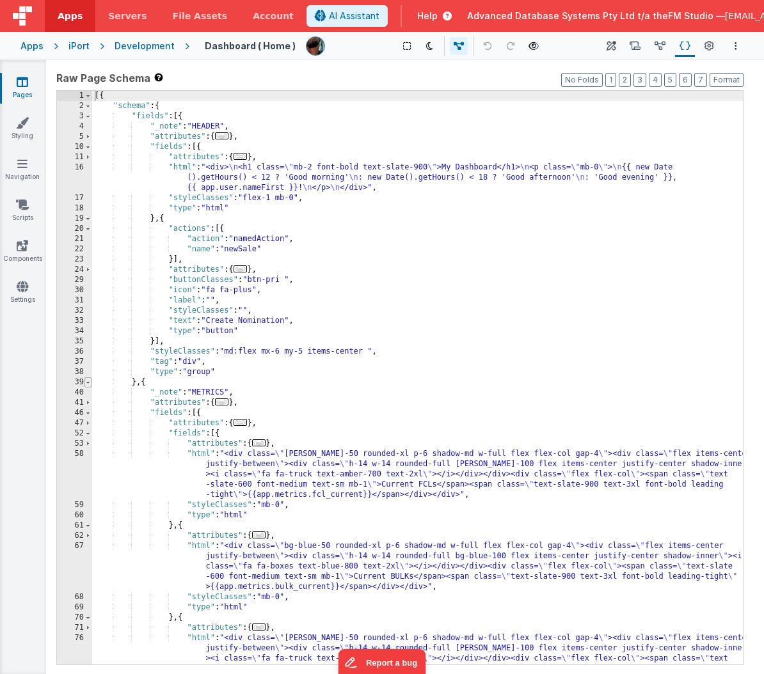
click at [88, 383] on span at bounding box center [87, 382] width 7 height 10
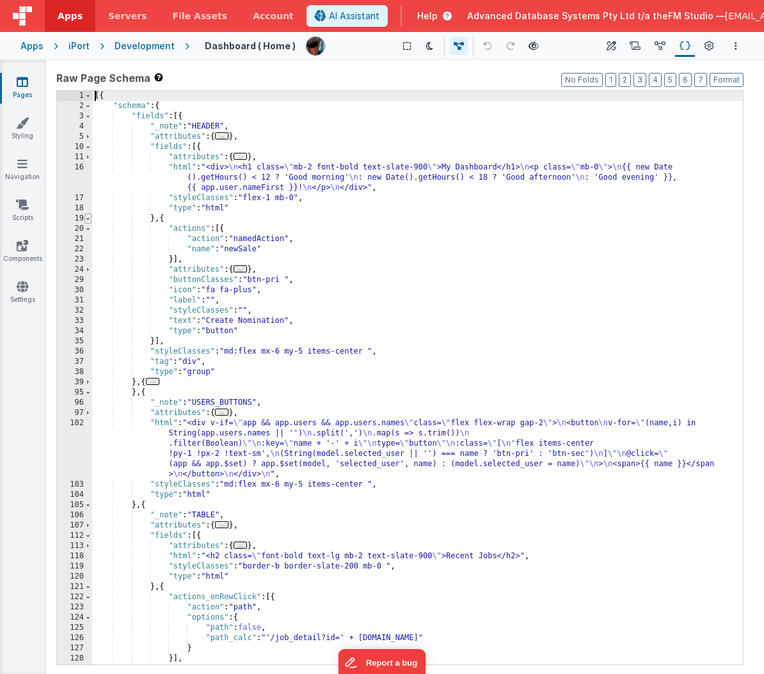
click at [88, 217] on span at bounding box center [87, 219] width 7 height 10
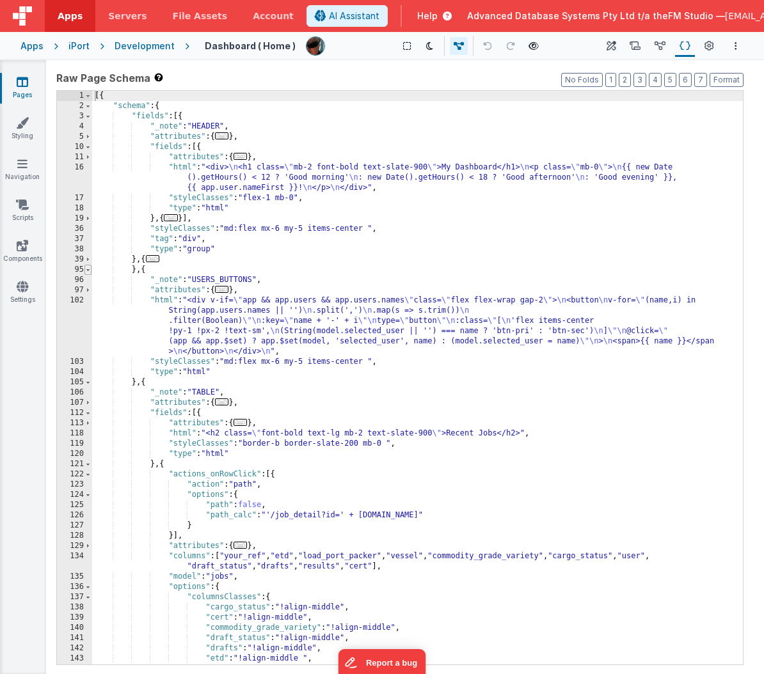
click at [88, 270] on span at bounding box center [87, 270] width 7 height 10
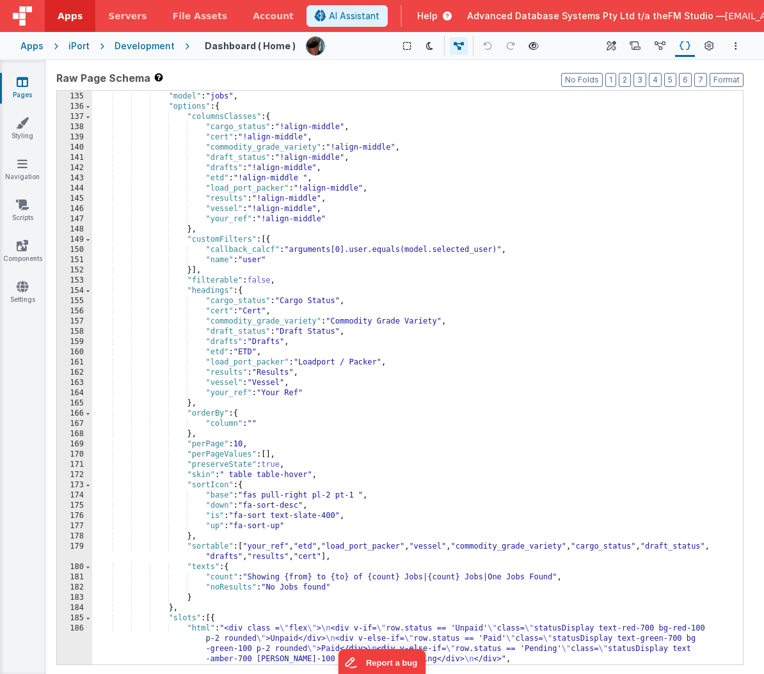
scroll to position [378, 0]
click at [288, 523] on div ""columns" : [ "your_ref" , "etd" , "load_port_packer" , "vessel" , "commodity_g…" at bounding box center [417, 373] width 651 height 605
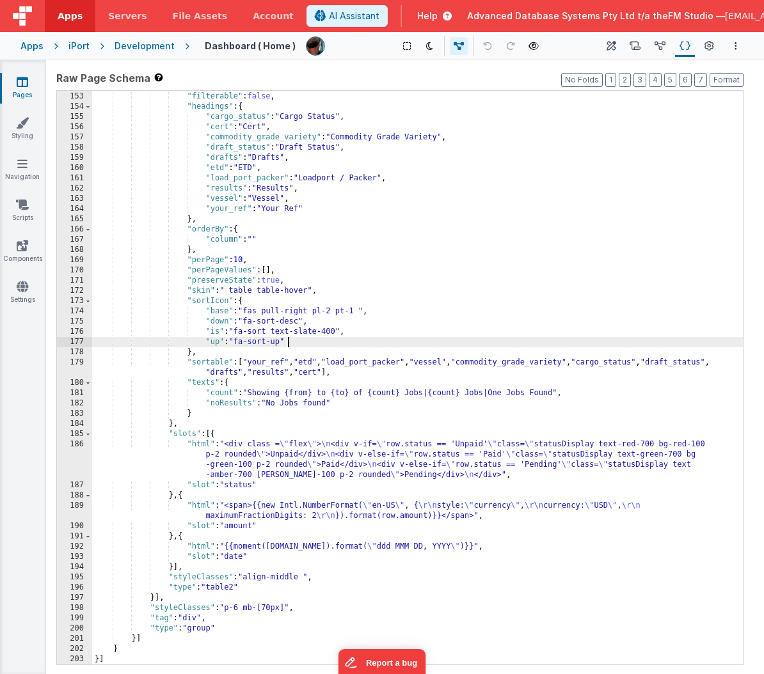
scroll to position [562, 0]
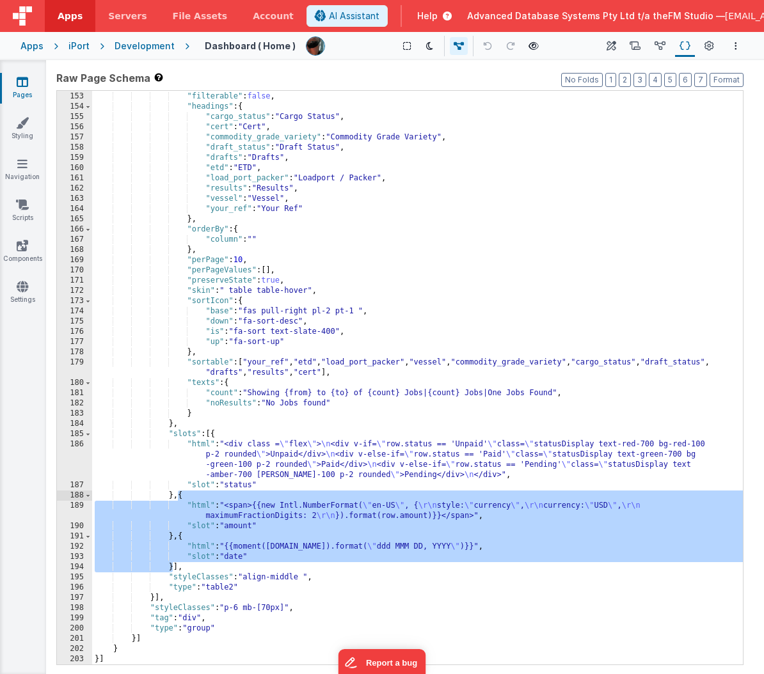
drag, startPoint x: 172, startPoint y: 568, endPoint x: 177, endPoint y: 496, distance: 72.4
click at [177, 496] on div "}] , "filterable" : false , "headings" : { "cargo_status" : "Cargo Status" , "c…" at bounding box center [417, 378] width 651 height 594
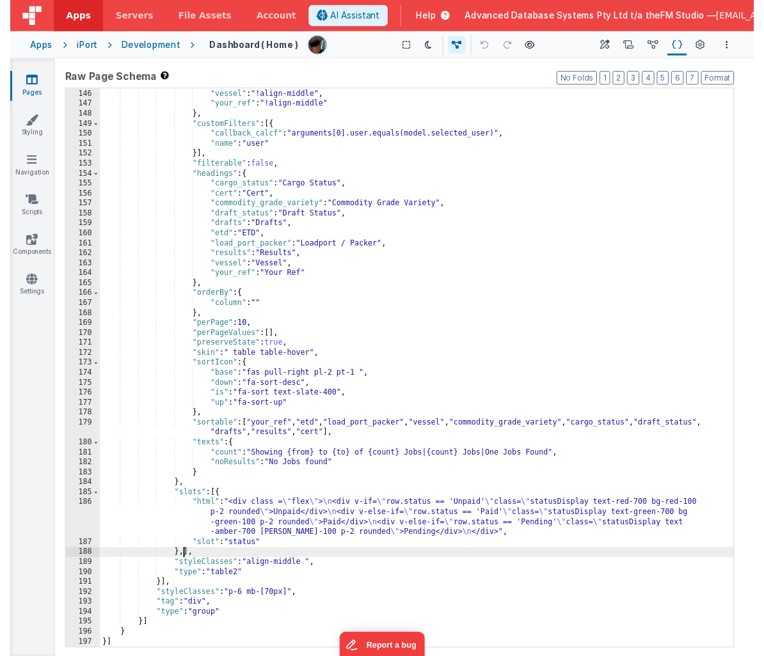
scroll to position [491, 0]
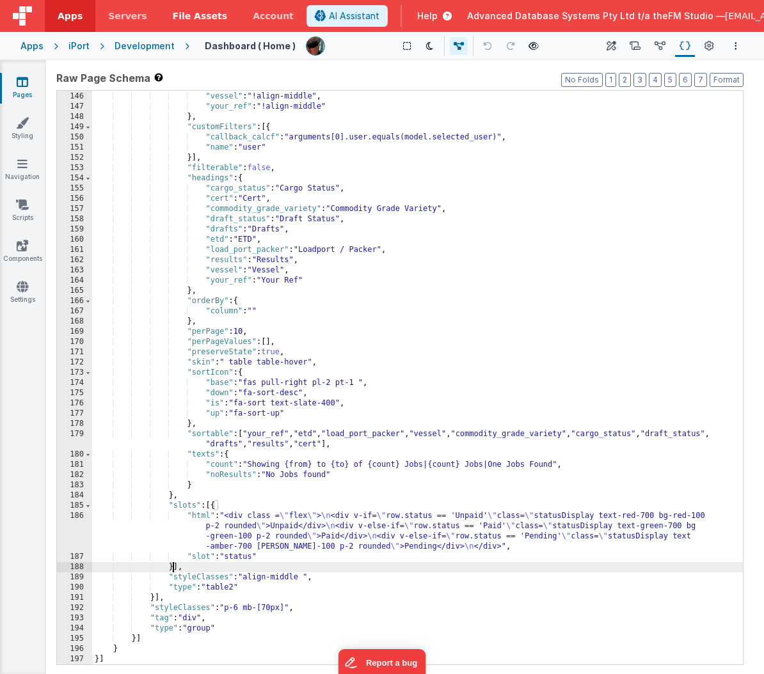
click at [191, 17] on span "File Assets" at bounding box center [200, 16] width 55 height 13
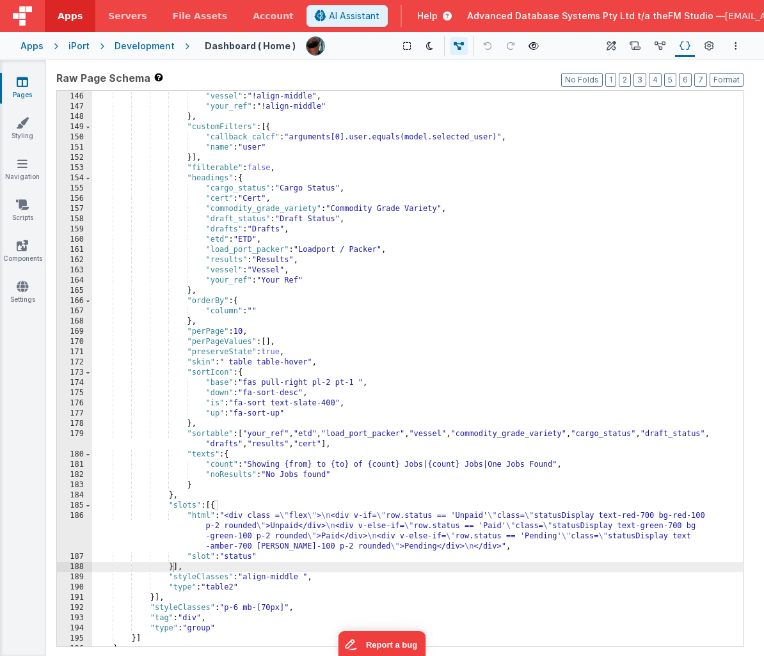
click at [241, 556] on div ""results" : "!align-middle" , "vessel" : "!align-middle" , "your_ref" : "!align…" at bounding box center [417, 378] width 651 height 594
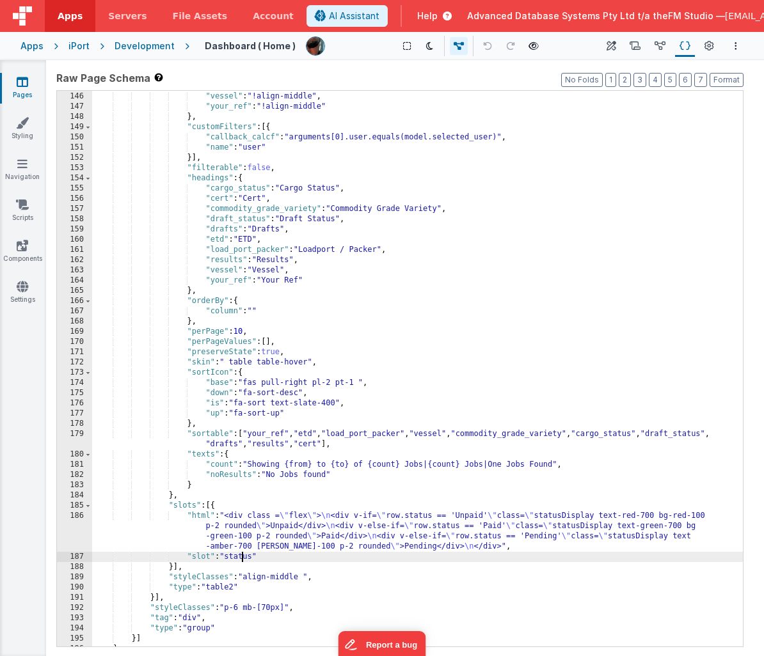
click at [241, 556] on div ""results" : "!align-middle" , "vessel" : "!align-middle" , "your_ref" : "!align…" at bounding box center [417, 378] width 651 height 594
click at [282, 531] on div ""results" : "!align-middle" , "vessel" : "!align-middle" , "your_ref" : "!align…" at bounding box center [417, 378] width 651 height 594
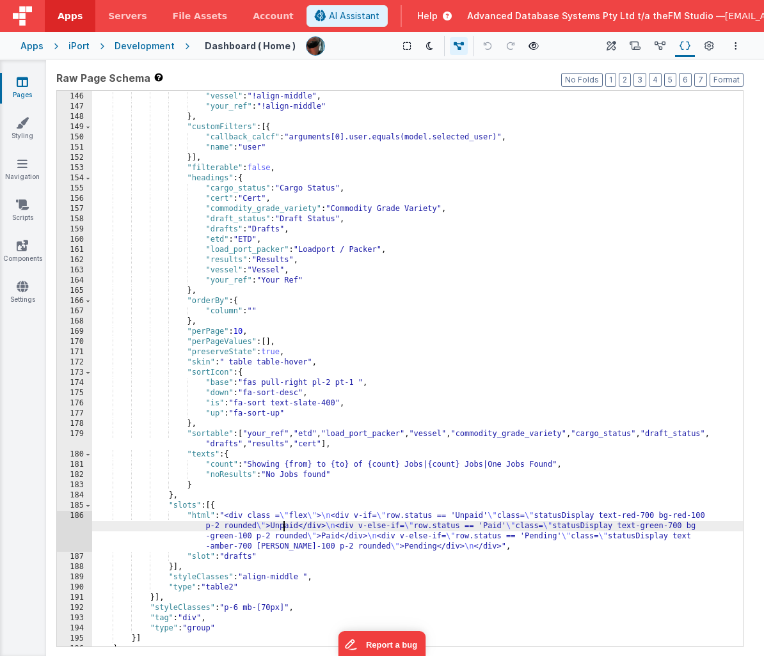
click at [70, 527] on div "186" at bounding box center [74, 531] width 35 height 41
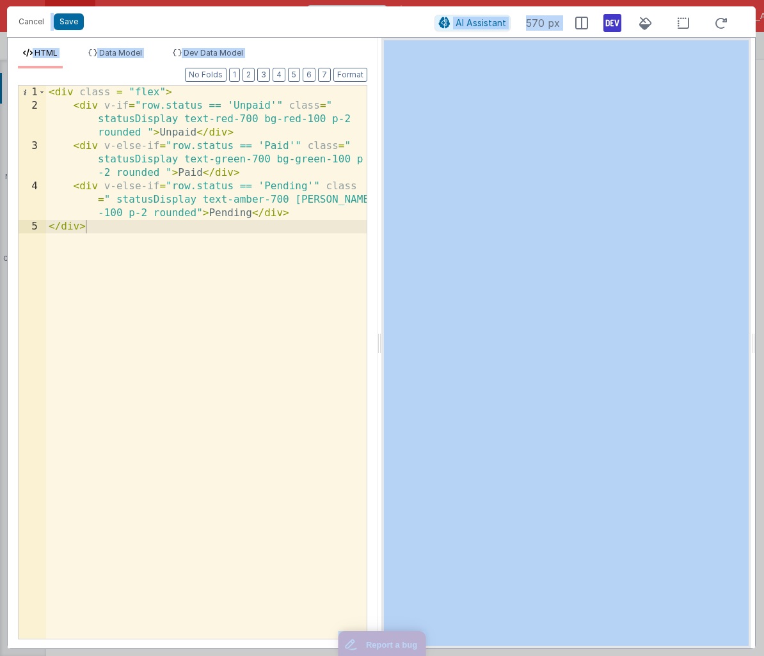
click at [177, 219] on div "< div class = "flex" > < div v-if = "row.status == 'Unpaid'" class = " statusDi…" at bounding box center [206, 376] width 321 height 580
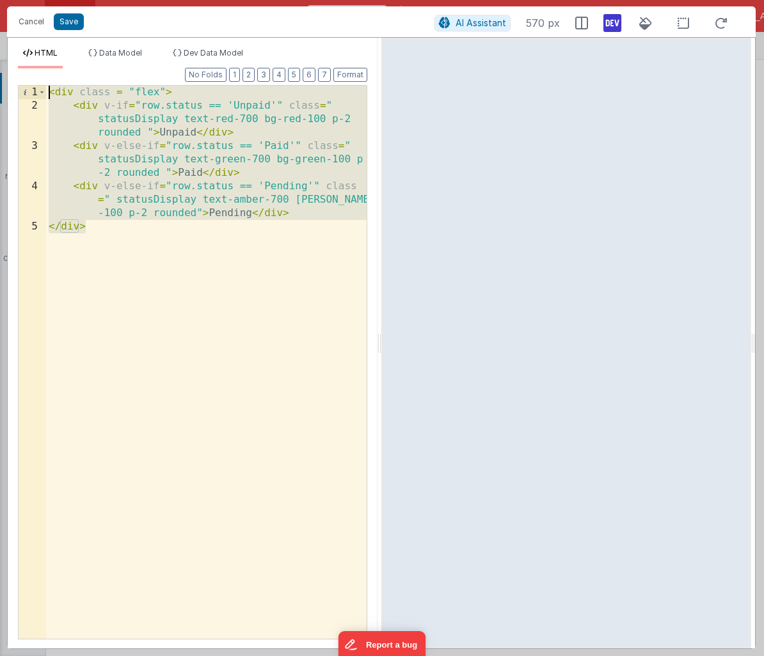
drag, startPoint x: 114, startPoint y: 229, endPoint x: 47, endPoint y: 90, distance: 154.5
click at [47, 90] on div "< div class = "flex" > < div v-if = "row.status == 'Unpaid'" class = " statusDi…" at bounding box center [206, 376] width 321 height 580
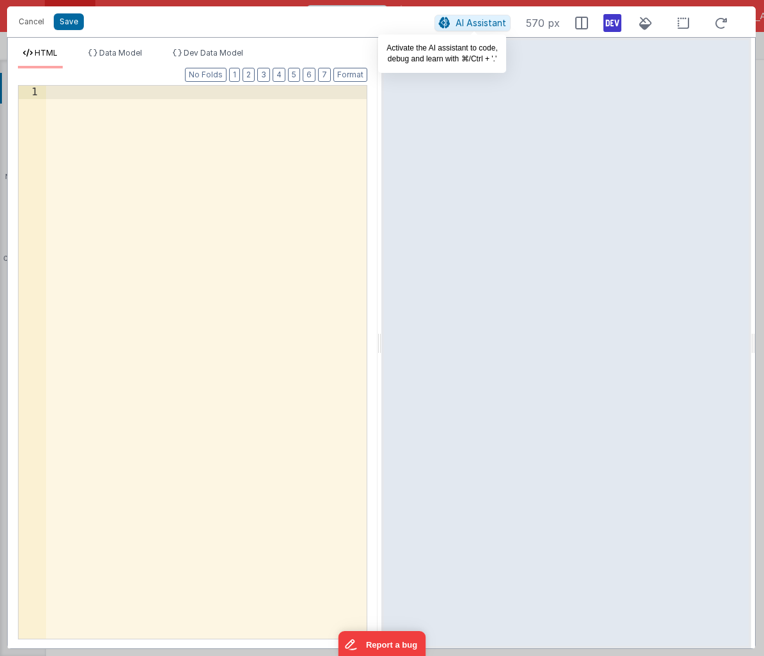
click at [473, 24] on span "AI Assistant" at bounding box center [481, 22] width 51 height 11
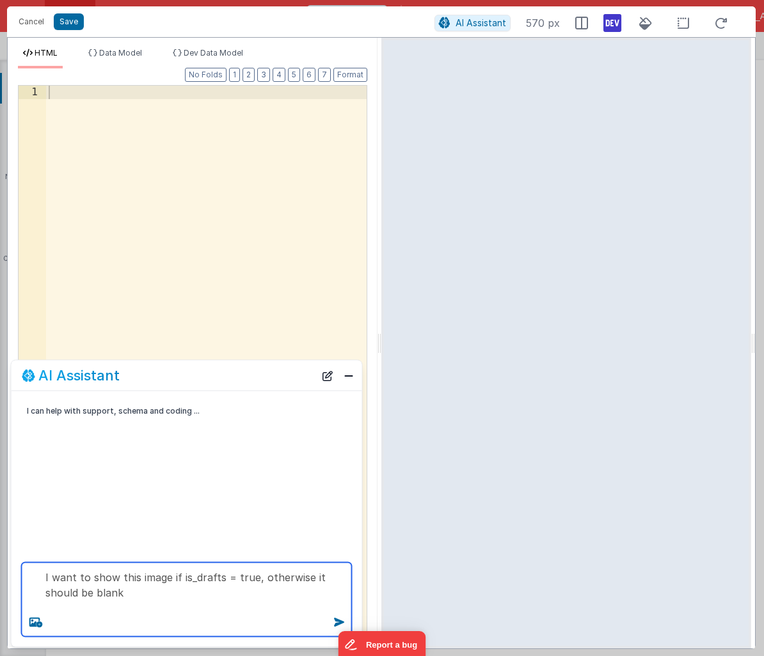
paste textarea "https://5t61ut5p19.ucarecd.net/efff257e-648d-4a2a-90b0-c3845fdaab7a/"
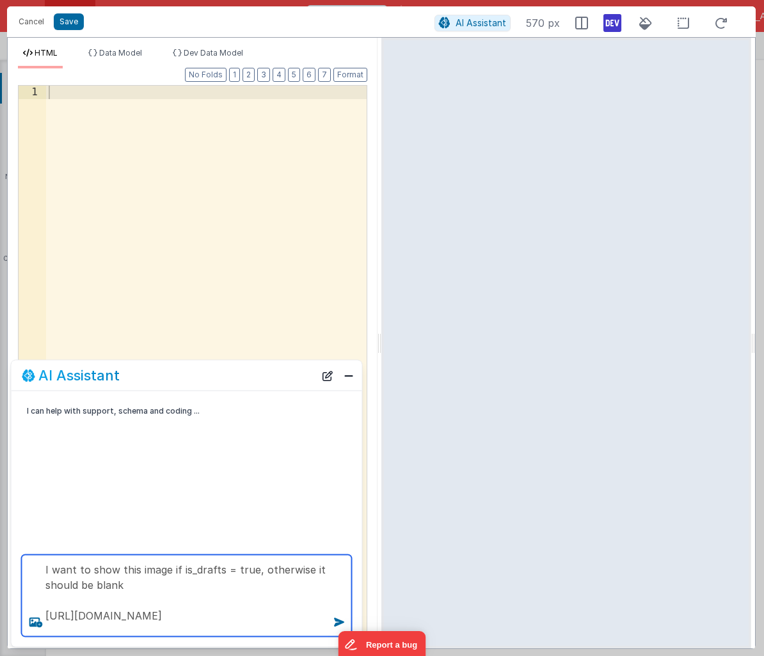
scroll to position [2, 0]
type textarea "I want to show this image if is_drafts = true, otherwise it should be blank htt…"
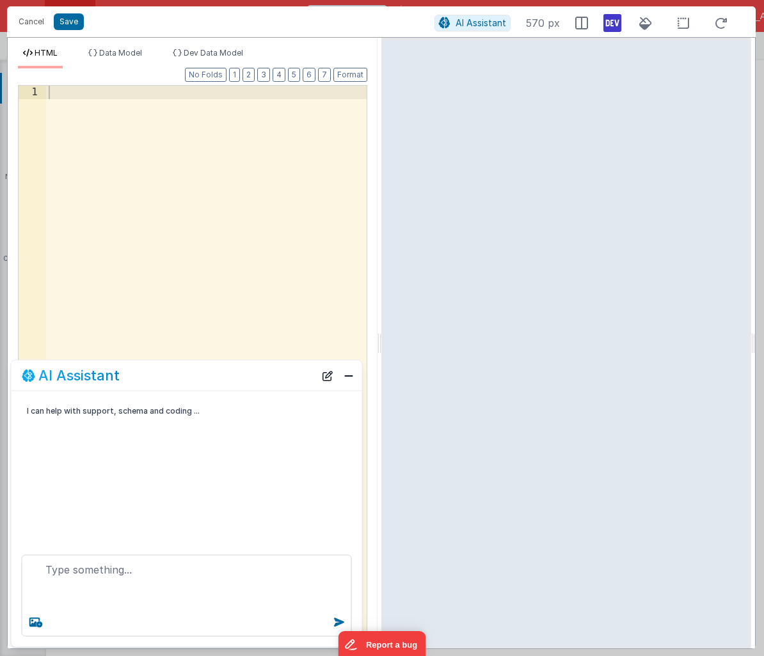
scroll to position [0, 0]
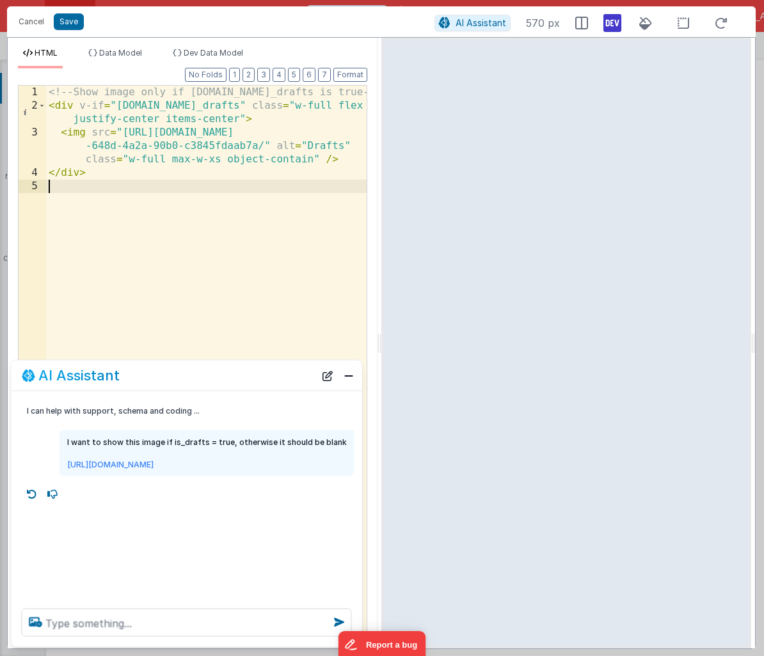
click at [151, 106] on div "<!-- Show image only if model.is_drafts is true --> < div v-if = "model.is_draf…" at bounding box center [206, 376] width 321 height 580
click at [63, 20] on button "Save" at bounding box center [69, 21] width 30 height 17
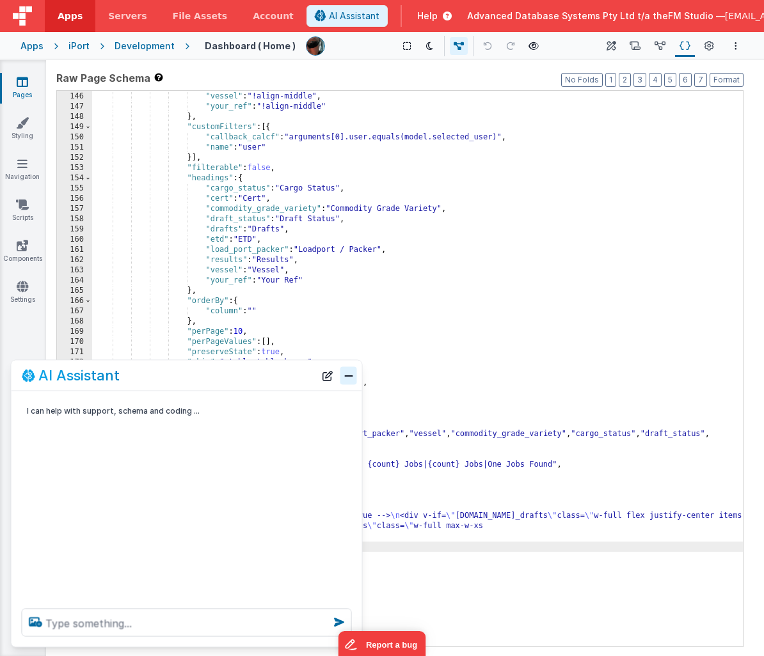
click at [349, 374] on button "Close" at bounding box center [348, 376] width 17 height 18
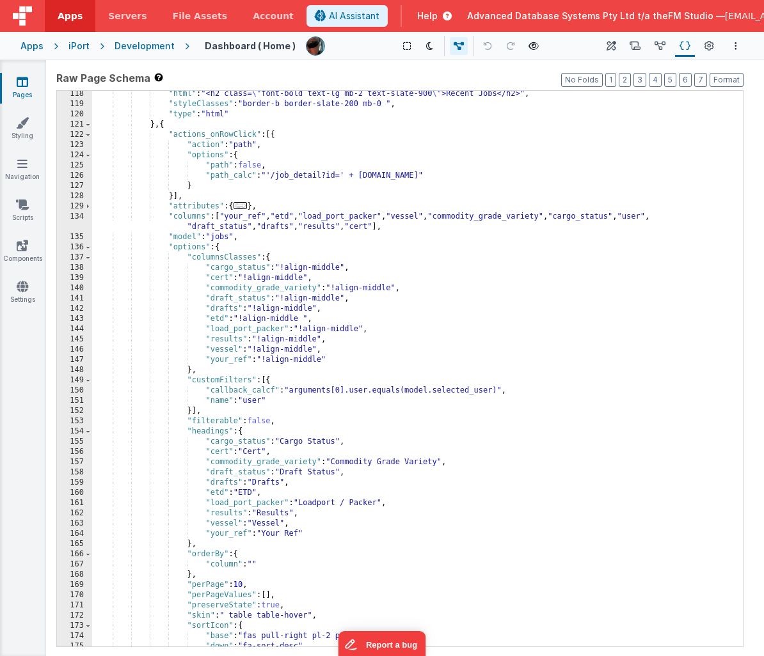
scroll to position [345, 0]
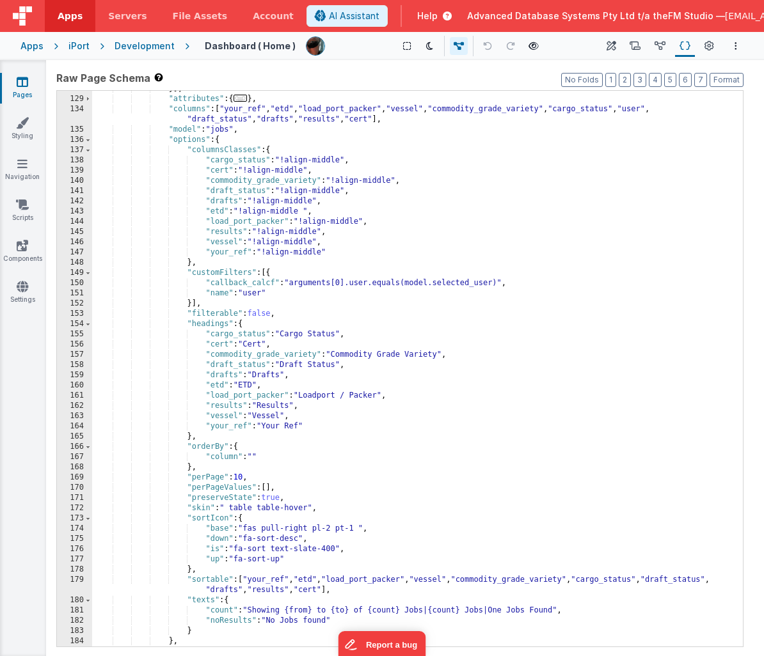
click at [292, 480] on div "}] , "attributes" : { ... } , "columns" : [ "your_ref" , "etd" , "load_port_pac…" at bounding box center [417, 372] width 651 height 576
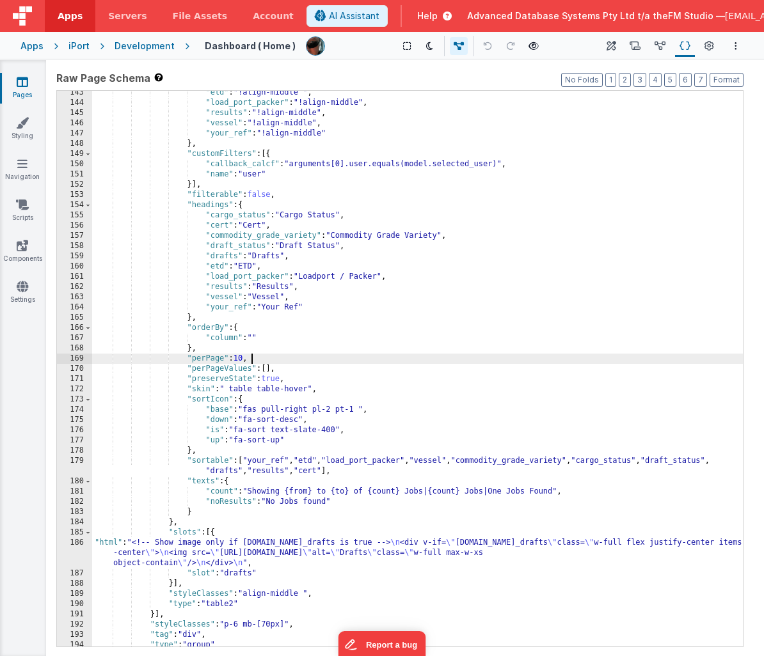
scroll to position [498, 0]
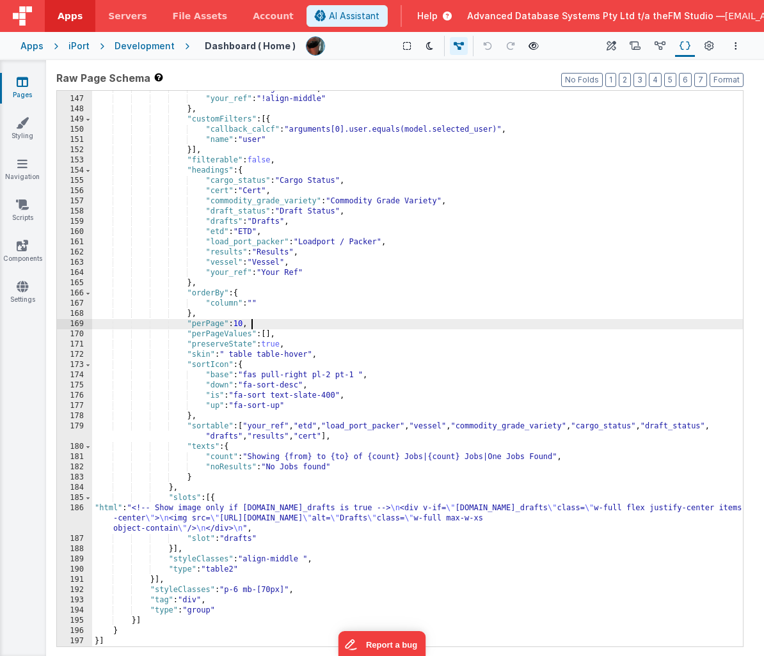
click at [282, 514] on div ""vessel" : "!align-middle" , "your_ref" : "!align-middle" } , "customFilters" :…" at bounding box center [417, 372] width 651 height 576
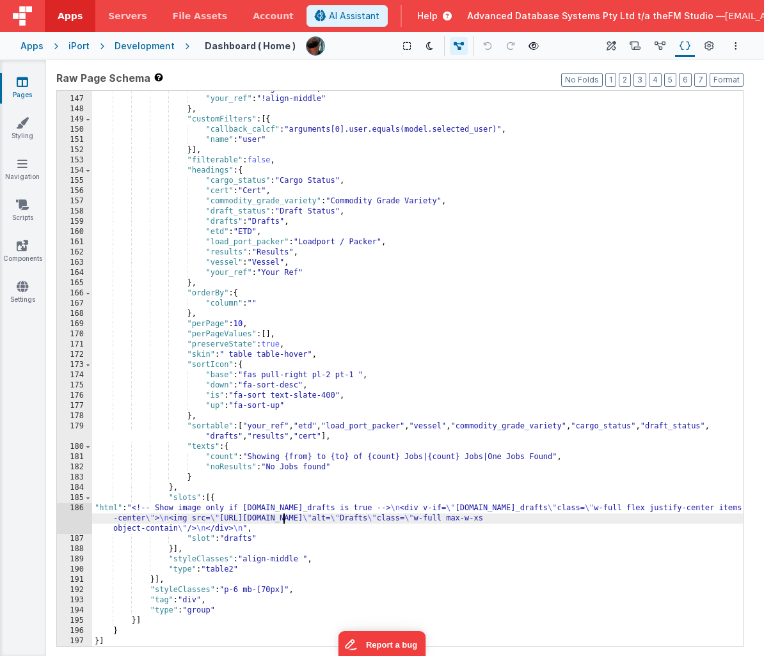
click at [79, 518] on div "186" at bounding box center [74, 519] width 35 height 31
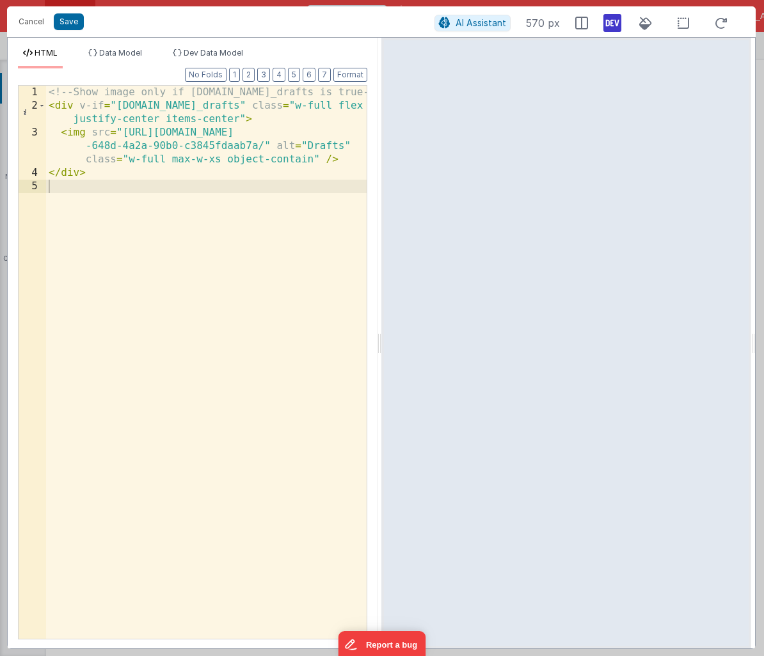
click at [152, 105] on div "<!-- Show image only if model.is_drafts is true --> < div v-if = "model.is_draf…" at bounding box center [206, 376] width 321 height 580
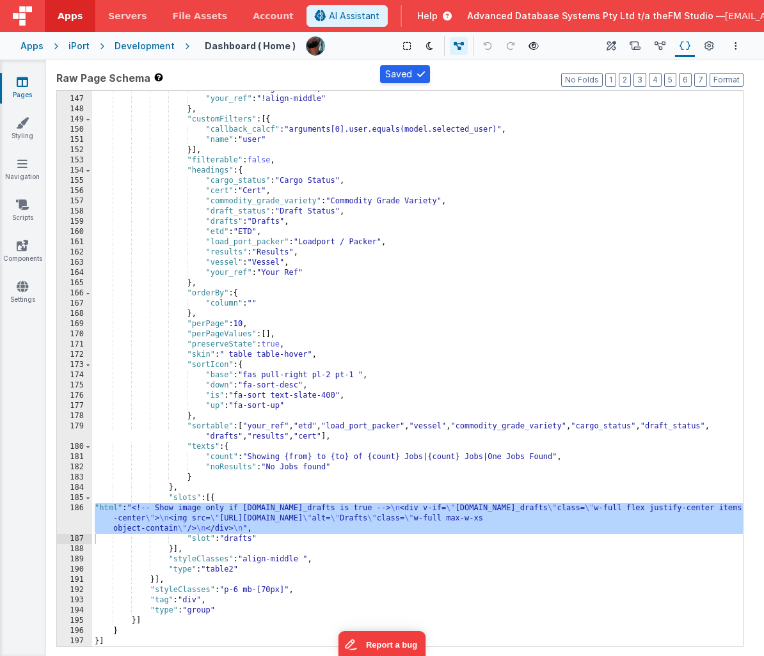
click at [21, 85] on icon at bounding box center [23, 81] width 12 height 13
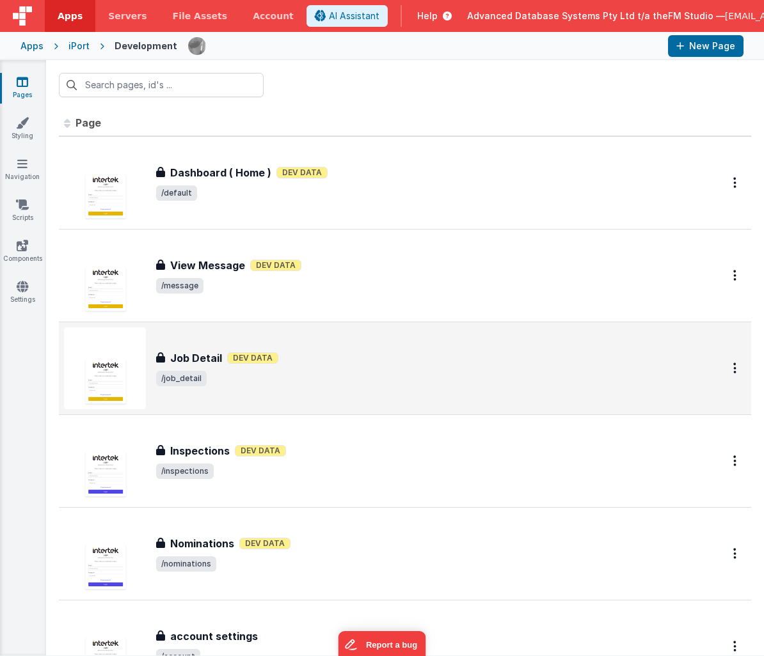
click at [200, 351] on h3 "Job Detail" at bounding box center [196, 358] width 52 height 15
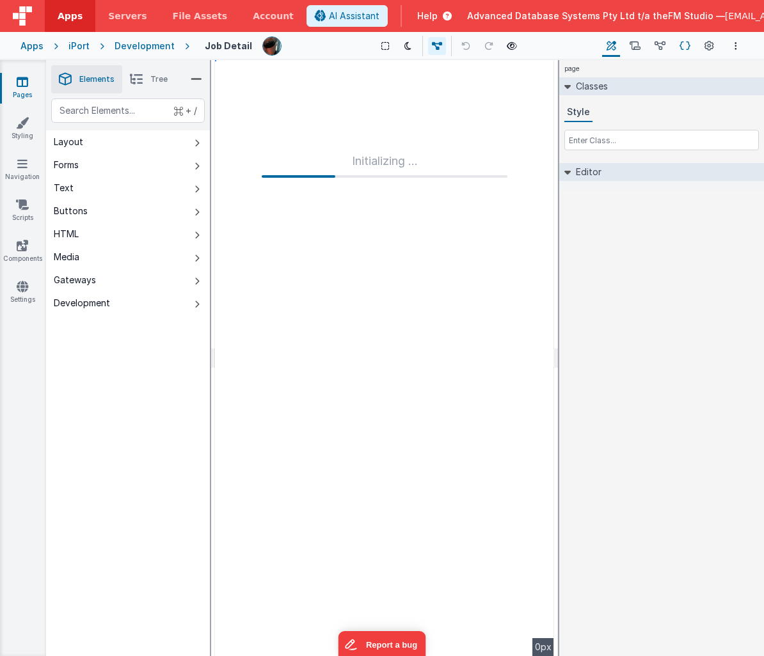
click at [688, 50] on icon at bounding box center [684, 46] width 11 height 13
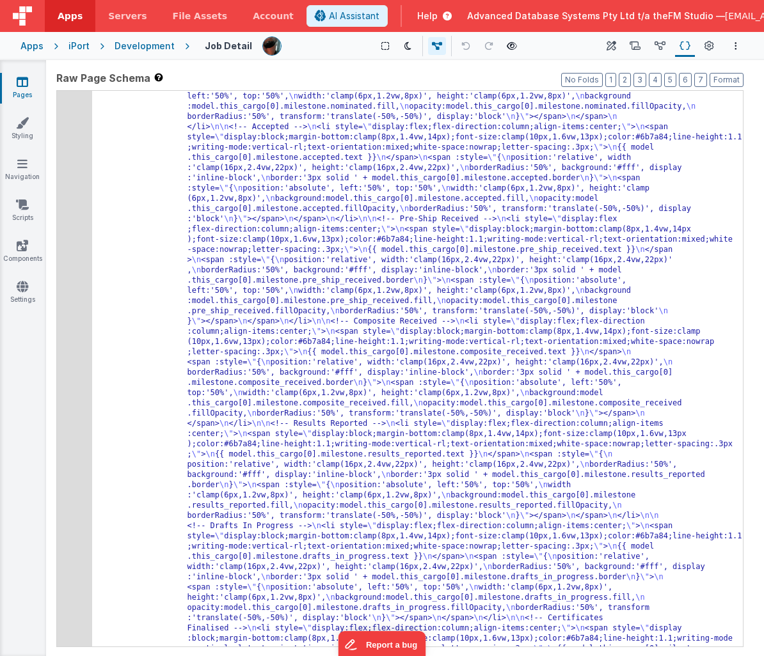
scroll to position [400, 0]
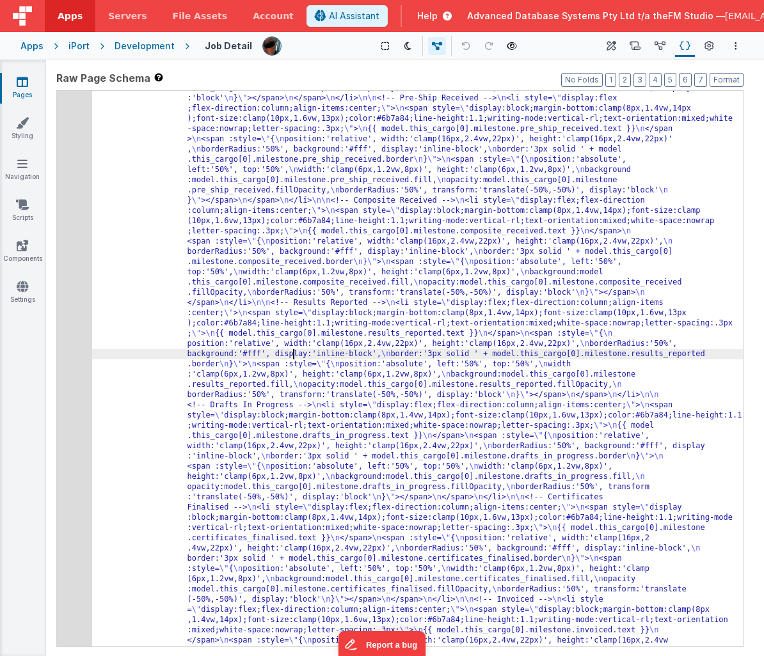
scroll to position [845, 0]
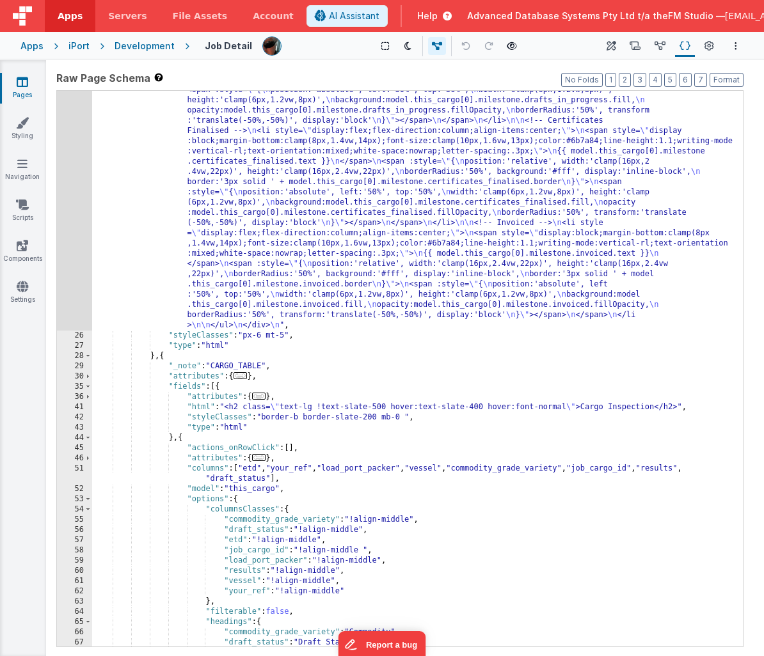
click at [278, 440] on div ""html" : "<!-- Milestone rail (Vue :style bindings, vertical labels, fixed 8 co…" at bounding box center [417, 199] width 651 height 1395
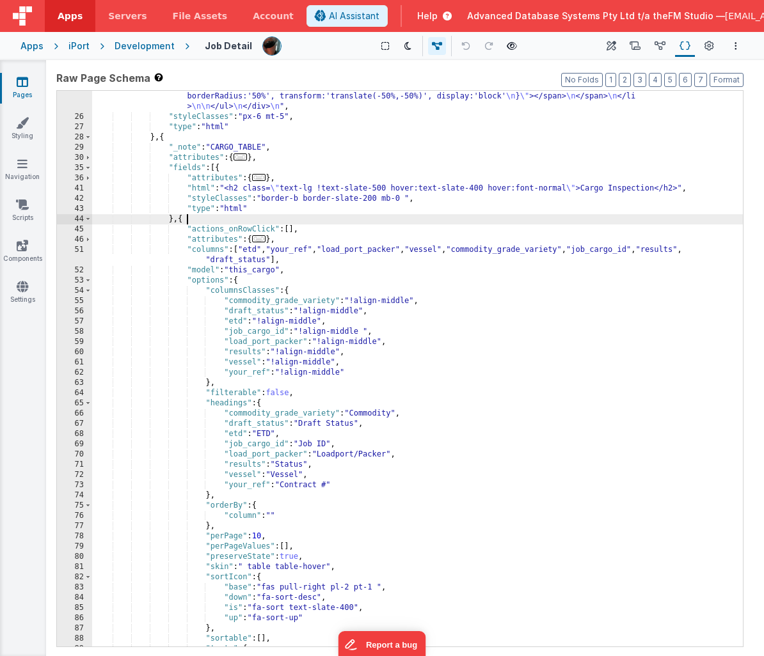
scroll to position [1229, 0]
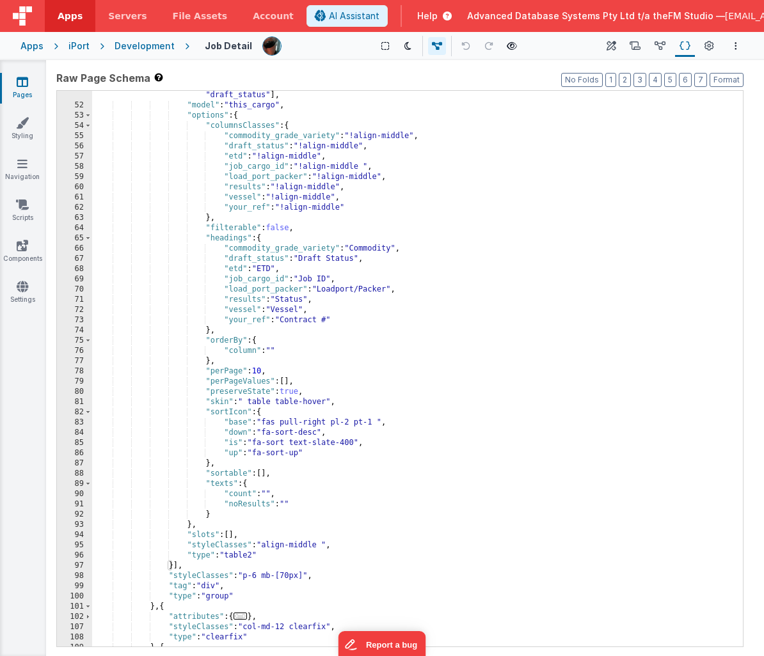
click at [278, 440] on div ""columns" : [ "etd" , "your_ref" , "load_port_packer" , "vessel" , "commodity_g…" at bounding box center [417, 373] width 651 height 587
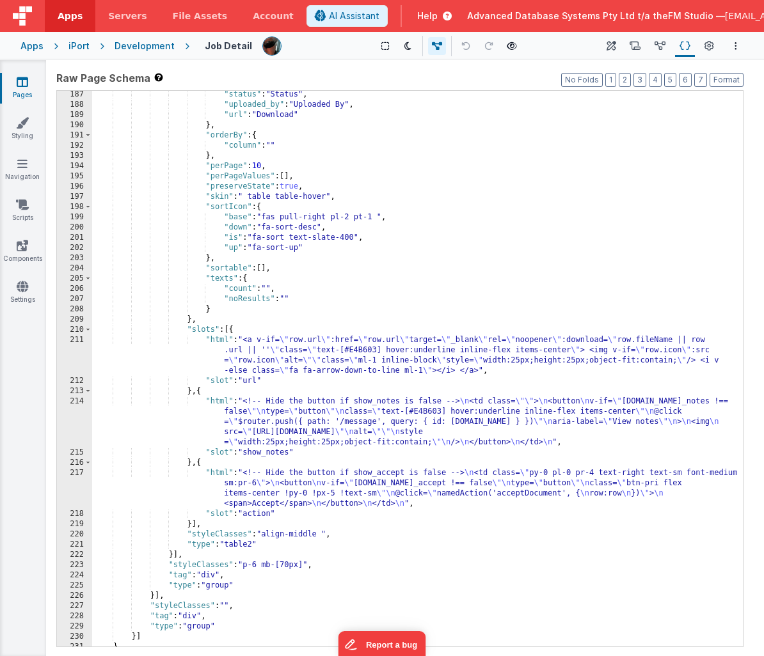
scroll to position [2546, 0]
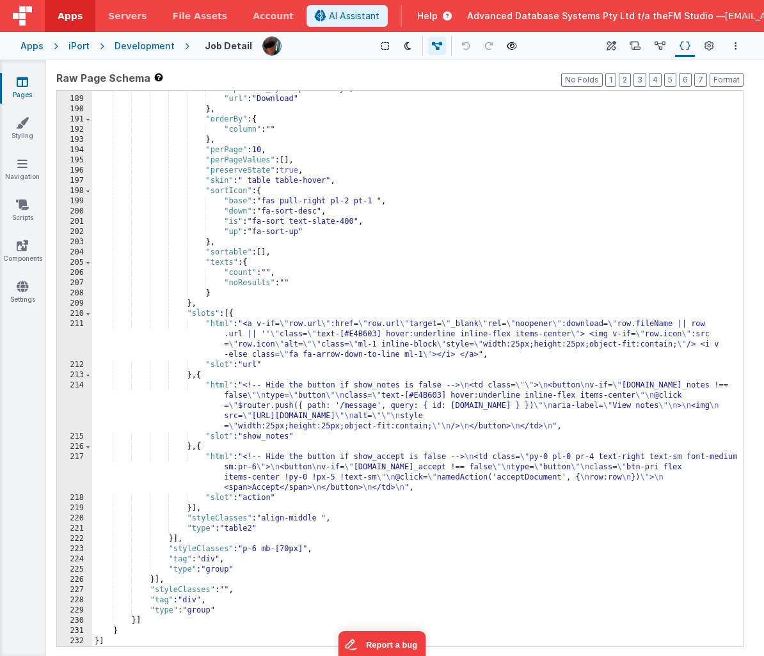
click at [276, 467] on div ""uploaded_by" : "Uploaded By" , "url" : "Download" } , "orderBy" : { "column" :…" at bounding box center [417, 372] width 651 height 576
click at [344, 391] on div ""uploaded_by" : "Uploaded By" , "url" : "Download" } , "orderBy" : { "column" :…" at bounding box center [417, 372] width 651 height 576
click at [282, 409] on div ""uploaded_by" : "Uploaded By" , "url" : "Download" } , "orderBy" : { "column" :…" at bounding box center [417, 372] width 651 height 576
click at [72, 407] on div "214" at bounding box center [74, 406] width 35 height 51
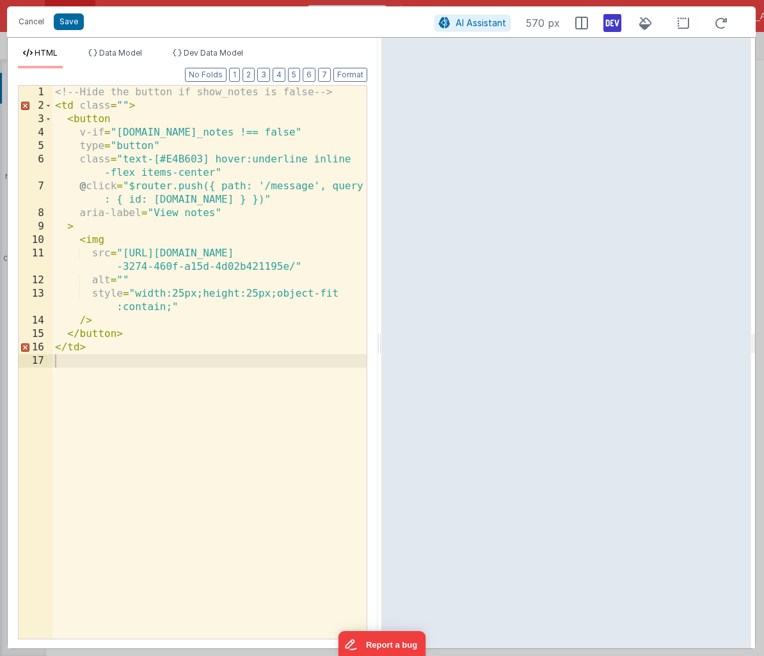
click at [151, 339] on div "<!-- Hide the button if show_notes is false --> < td class = "" > < button v-if…" at bounding box center [209, 376] width 314 height 580
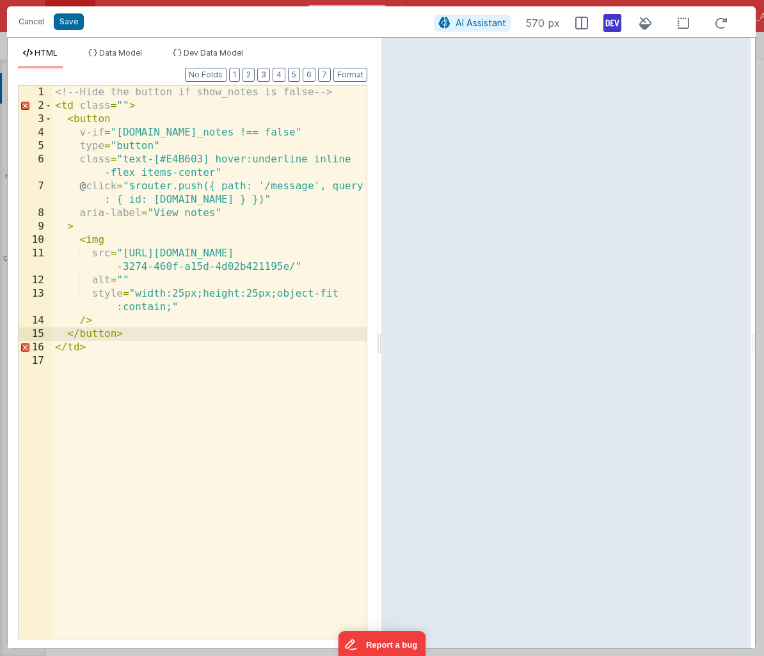
click at [116, 355] on div "<!-- Hide the button if show_notes is false --> < td class = "" > < button v-if…" at bounding box center [209, 376] width 314 height 580
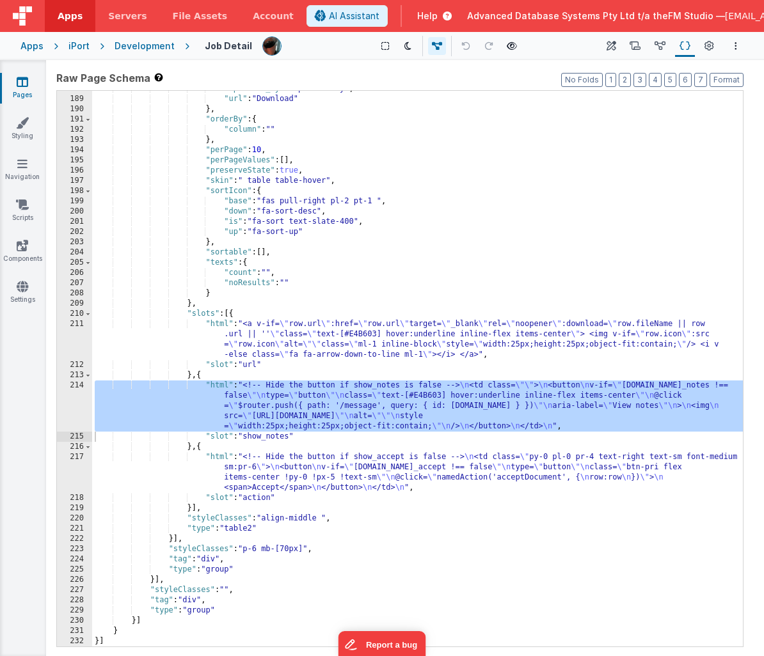
click at [27, 82] on icon at bounding box center [23, 81] width 12 height 13
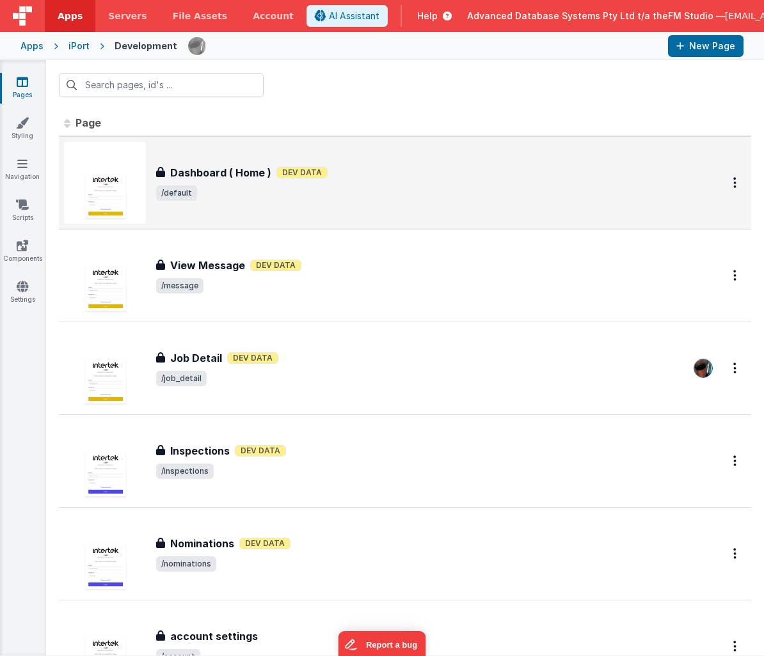
click at [218, 174] on h3 "Dashboard ( Home )" at bounding box center [220, 172] width 101 height 15
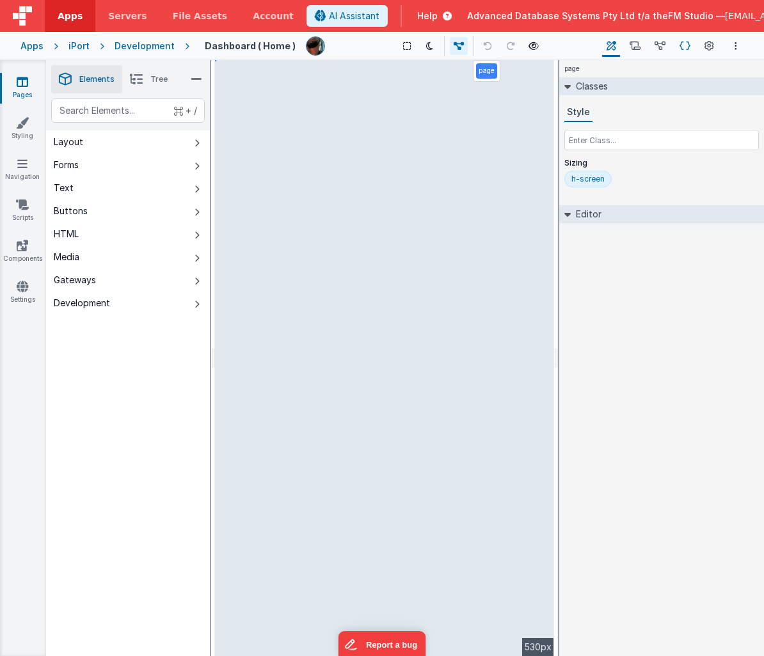
click at [685, 45] on icon at bounding box center [684, 46] width 11 height 13
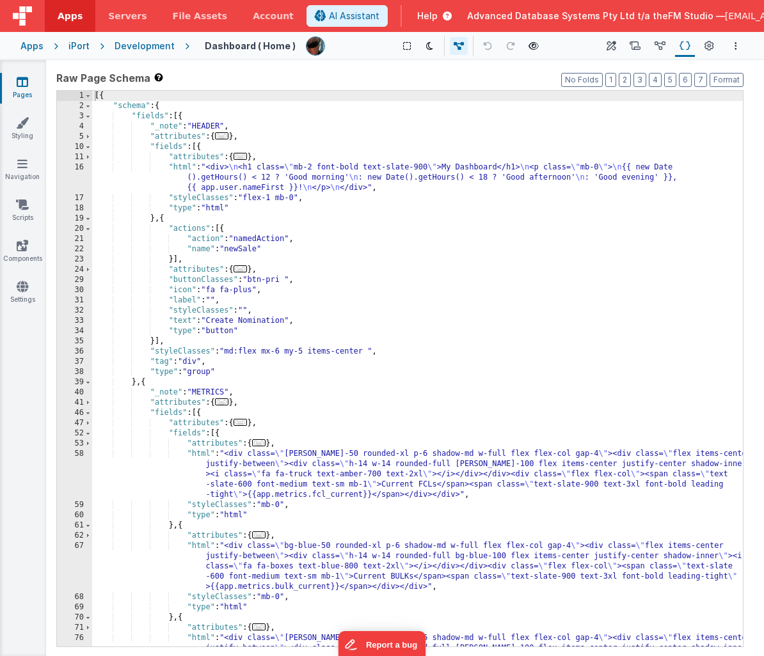
click at [301, 431] on div "[{ "schema" : { "fields" : [{ "_note" : "HEADER" , "attributes" : { ... } , "fi…" at bounding box center [417, 399] width 651 height 617
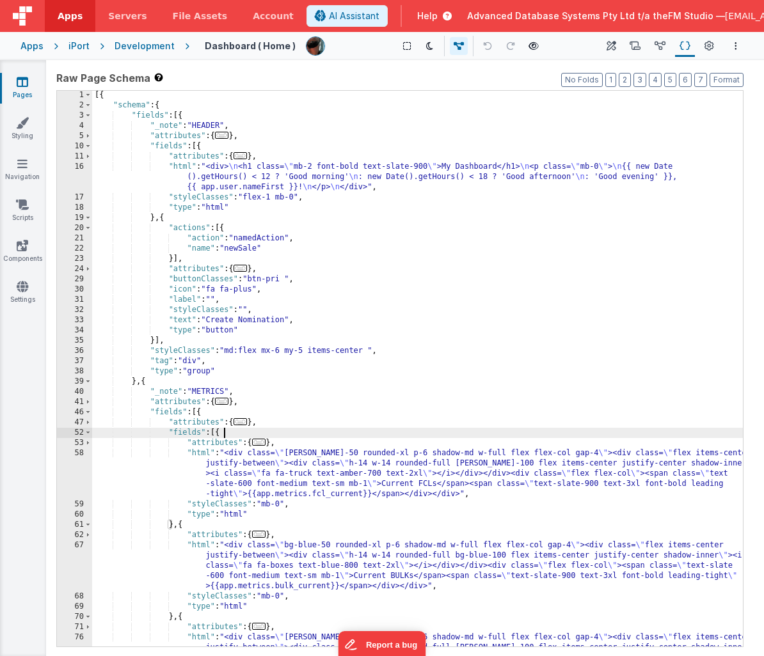
scroll to position [1, 0]
click at [91, 383] on span at bounding box center [87, 382] width 7 height 10
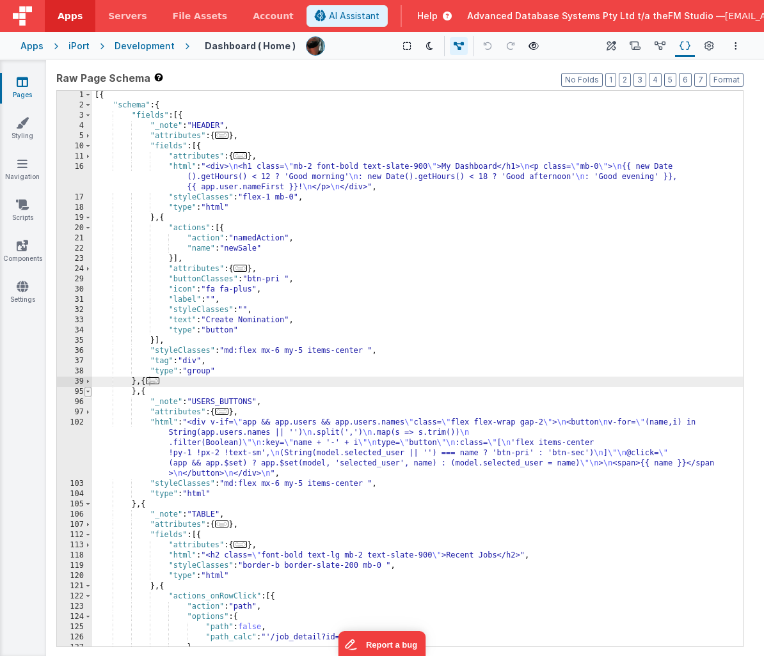
click at [88, 391] on span at bounding box center [87, 392] width 7 height 10
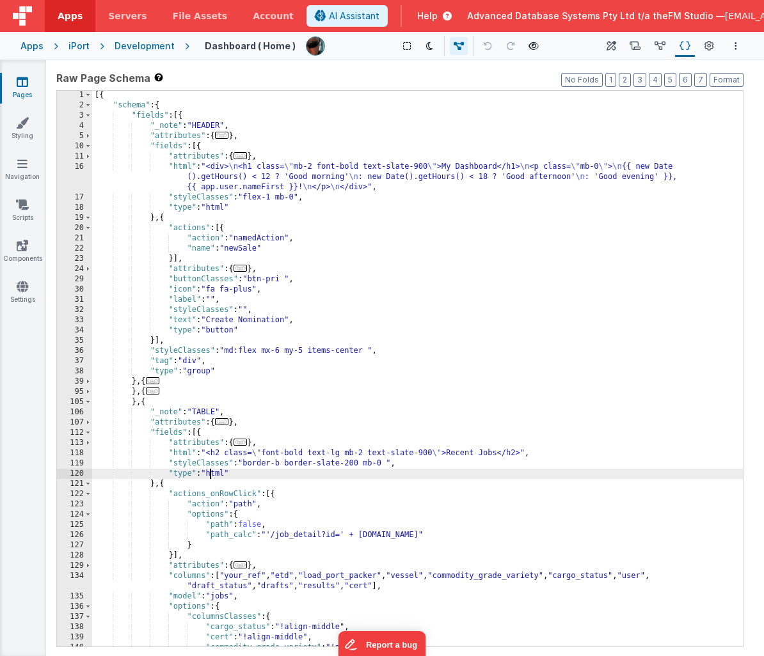
click at [208, 470] on div "[{ "schema" : { "fields" : [{ "_note" : "HEADER" , "attributes" : { ... } , "fi…" at bounding box center [417, 378] width 651 height 576
click at [208, 470] on div "[{ "schema" : { "fields" : [{ "_note" : "HEADER" , "attributes" : { ... } , "fi…" at bounding box center [417, 376] width 651 height 576
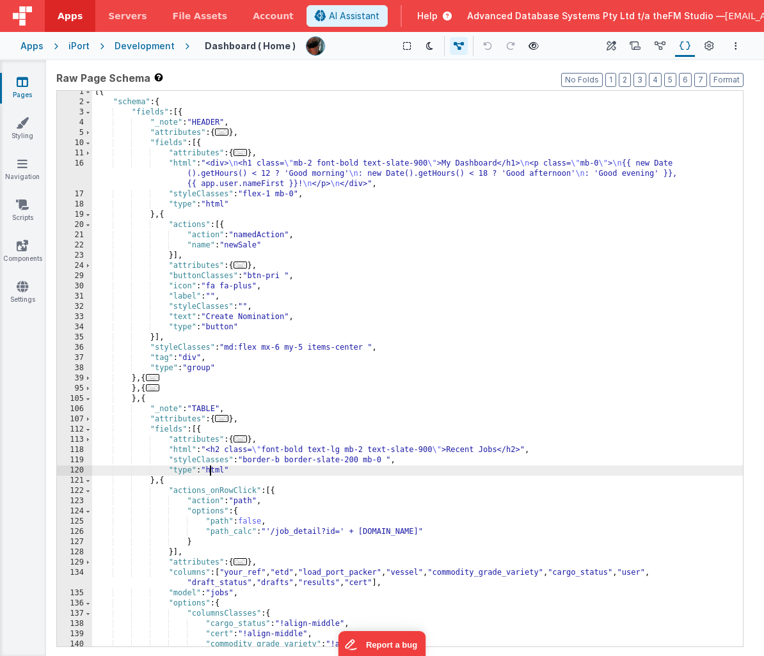
scroll to position [621, 0]
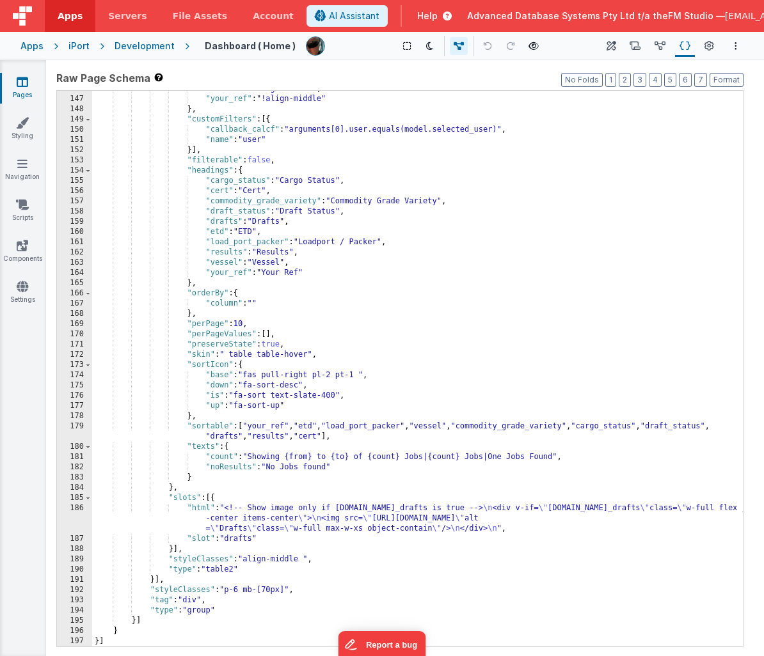
click at [265, 536] on div ""vessel" : "!align-middle" , "your_ref" : "!align-middle" } , "customFilters" :…" at bounding box center [417, 372] width 651 height 576
click at [63, 516] on div "186" at bounding box center [74, 519] width 35 height 31
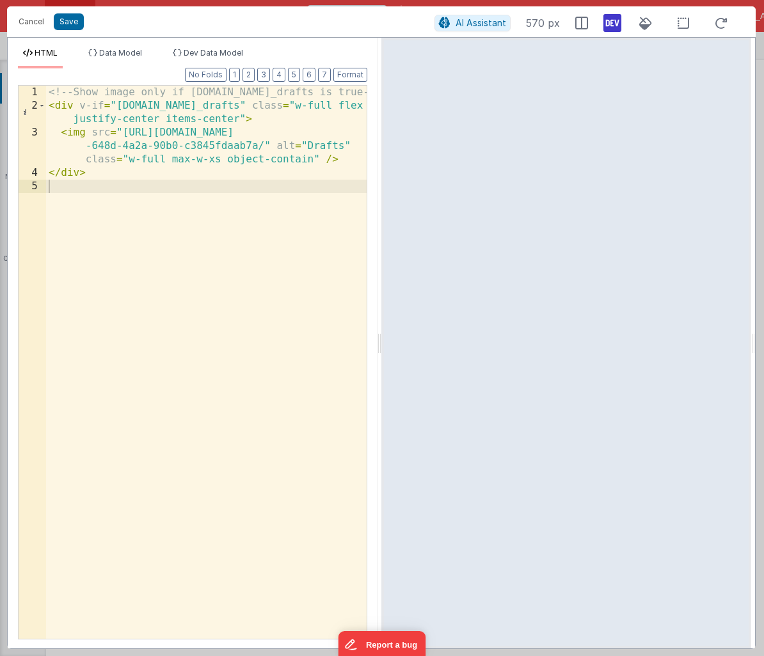
click at [93, 198] on div "<!-- Show image only if model.is_drafts is true --> < div v-if = "model.is_draf…" at bounding box center [206, 376] width 321 height 580
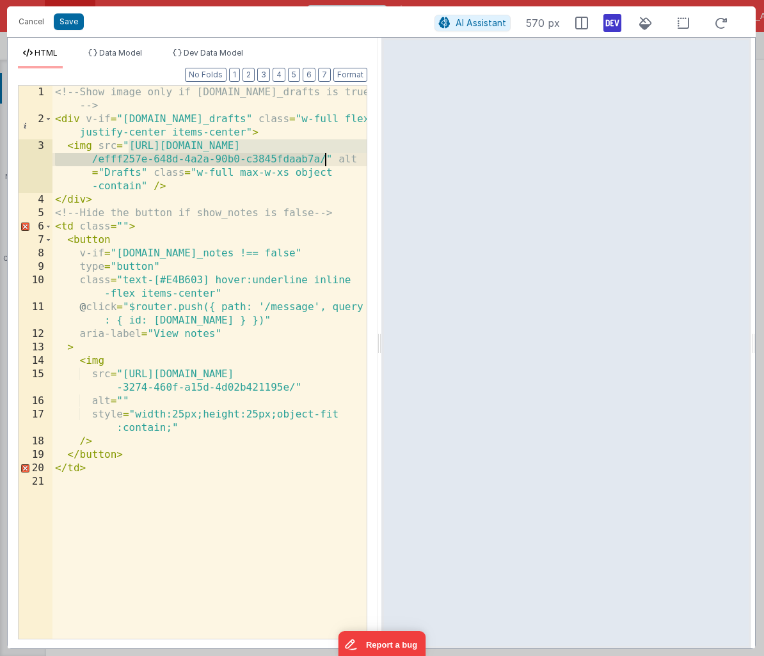
drag, startPoint x: 128, startPoint y: 146, endPoint x: 325, endPoint y: 157, distance: 197.4
click at [325, 157] on div "<!-- Show image only if model.is_drafts is true --> < div v-if = "model.is_draf…" at bounding box center [209, 383] width 314 height 594
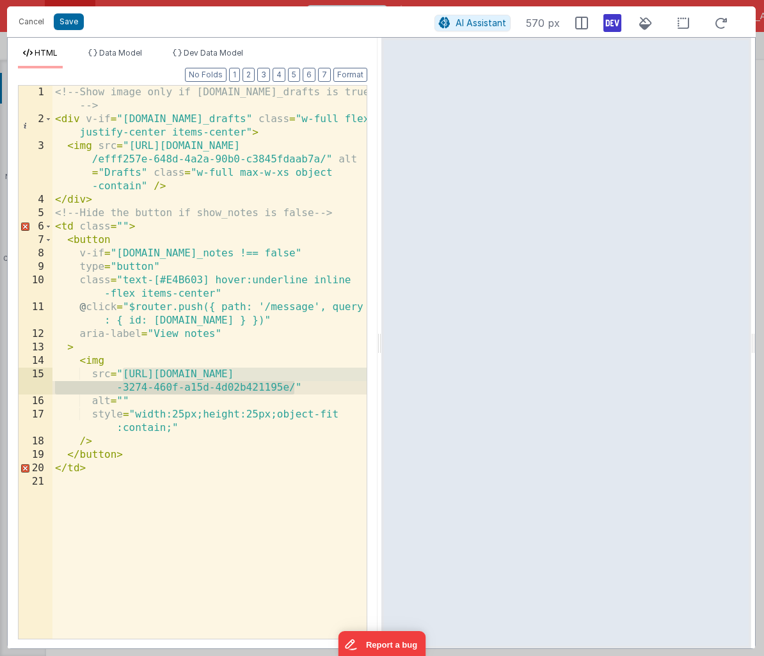
drag, startPoint x: 126, startPoint y: 377, endPoint x: 294, endPoint y: 386, distance: 168.5
click at [294, 386] on div "<!-- Show image only if model.is_drafts is true --> < div v-if = "model.is_draf…" at bounding box center [209, 383] width 314 height 594
click at [143, 254] on div "<!-- Show image only if model.is_drafts is true --> < div v-if = "model.is_draf…" at bounding box center [209, 383] width 314 height 594
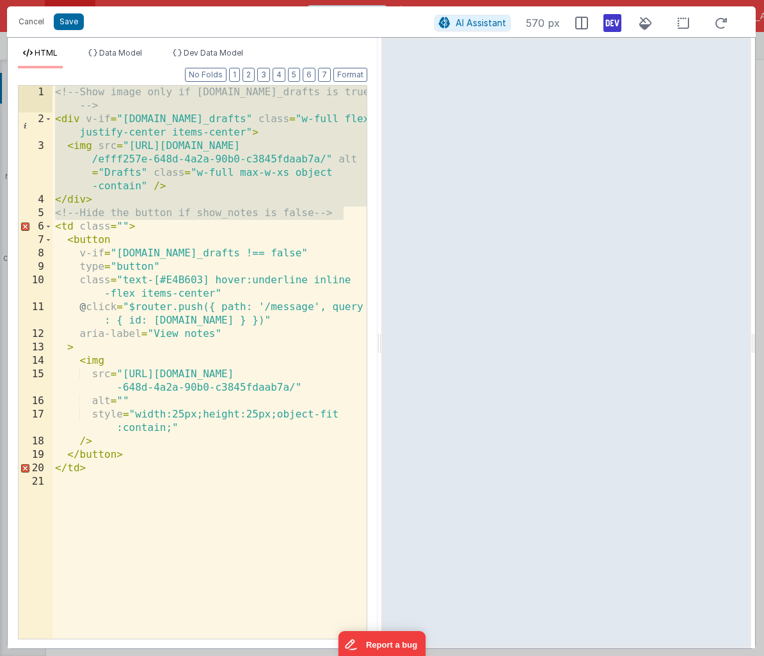
drag, startPoint x: 348, startPoint y: 211, endPoint x: 42, endPoint y: 97, distance: 326.6
click at [42, 97] on div "1 2 3 4 5 6 7 8 9 10 11 12 13 14 15 16 17 18 19 20 21 <!-- Show image only if m…" at bounding box center [192, 362] width 349 height 555
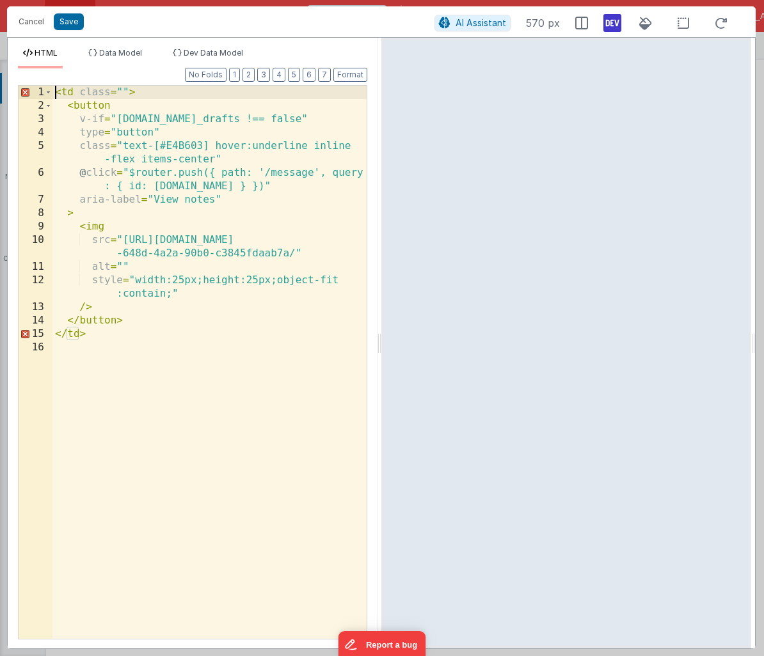
click at [272, 173] on div "< td class = "" > < button v-if = "row.is_drafts !== false" type = "button" cla…" at bounding box center [209, 376] width 314 height 580
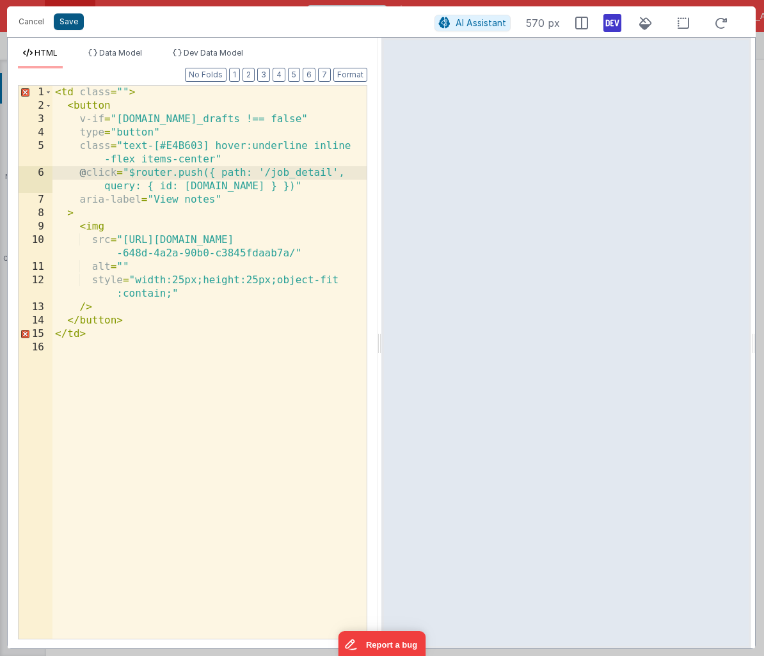
click at [77, 22] on button "Save" at bounding box center [69, 21] width 30 height 17
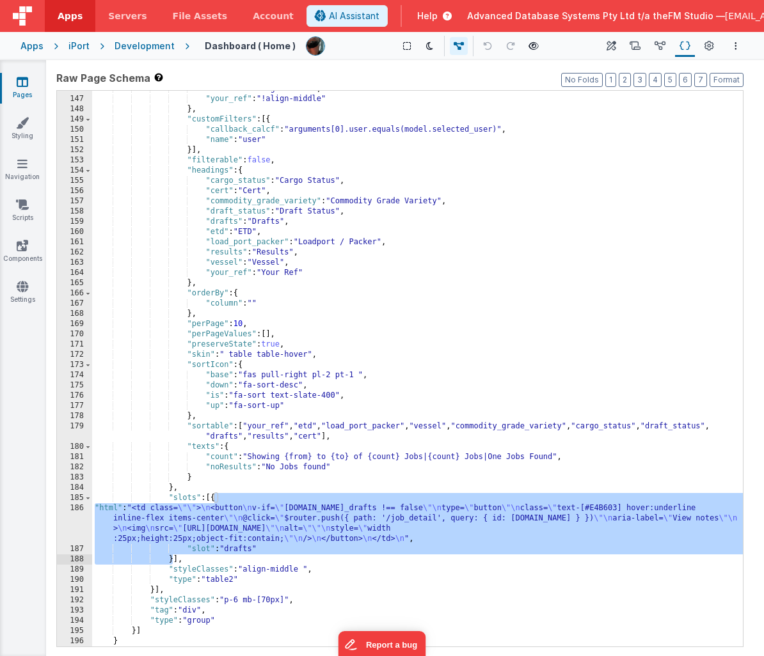
drag, startPoint x: 215, startPoint y: 500, endPoint x: 175, endPoint y: 558, distance: 69.9
click at [175, 558] on div ""vessel" : "!align-middle" , "your_ref" : "!align-middle" } , "customFilters" :…" at bounding box center [417, 372] width 651 height 576
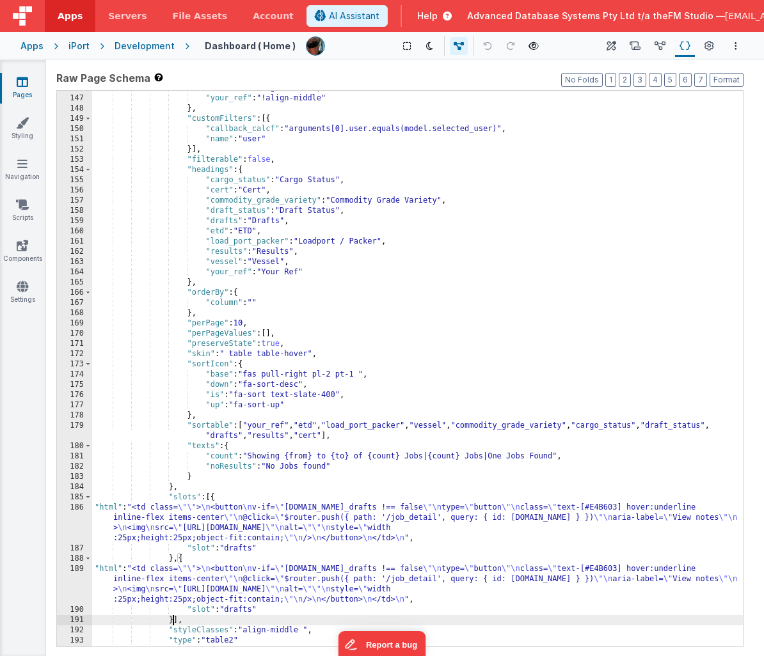
scroll to position [622, 0]
paste textarea
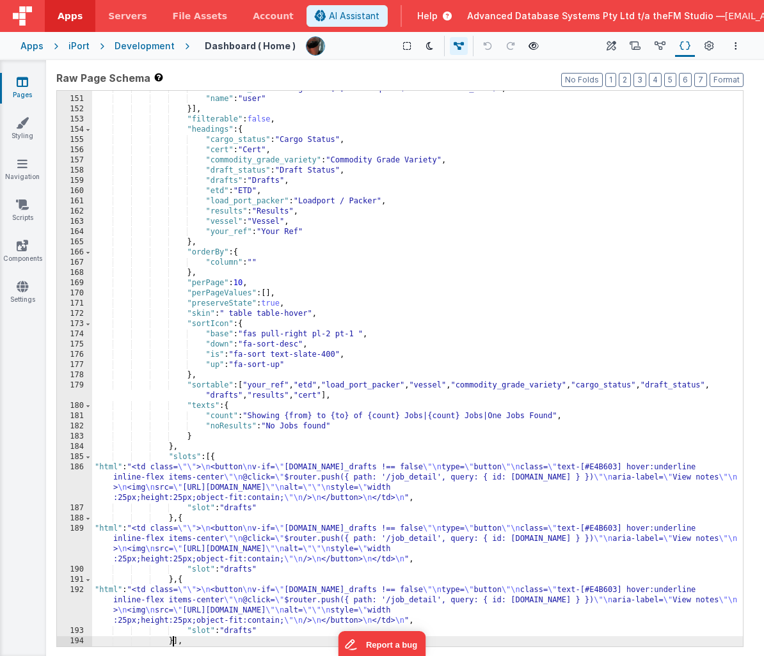
scroll to position [662, 0]
click at [242, 570] on div ""callback_calcf" : "arguments[0].user.equals(model.selected_user)" , "name" : "…" at bounding box center [417, 372] width 651 height 576
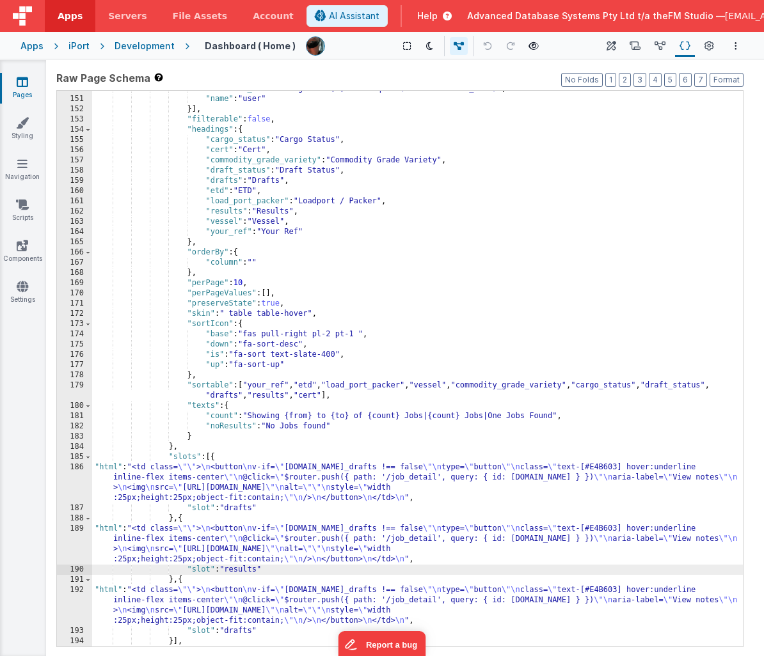
click at [240, 630] on div ""callback_calcf" : "arguments[0].user.equals(model.selected_user)" , "name" : "…" at bounding box center [417, 372] width 651 height 576
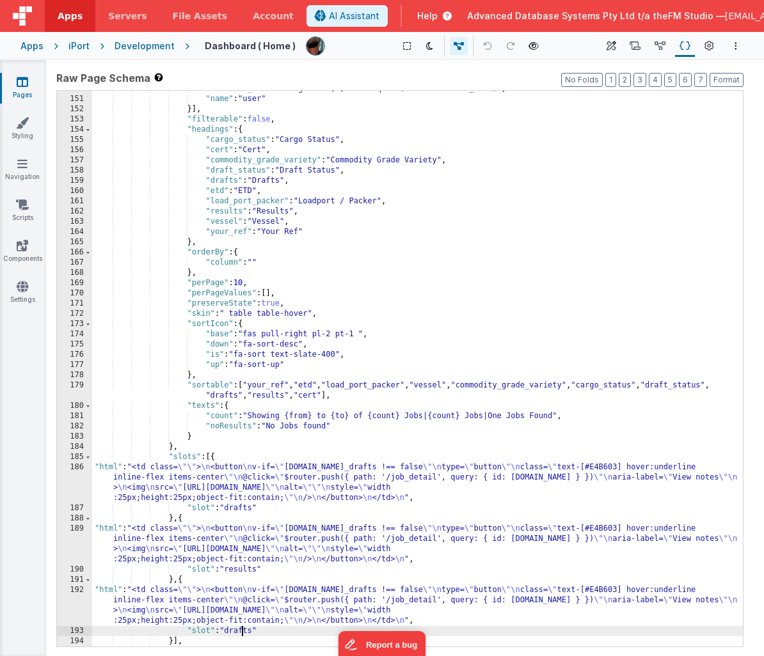
click at [240, 630] on div ""callback_calcf" : "arguments[0].user.equals(model.selected_user)" , "name" : "…" at bounding box center [417, 372] width 651 height 576
click at [207, 541] on div ""callback_calcf" : "arguments[0].user.equals(model.selected_user)" , "name" : "…" at bounding box center [417, 372] width 651 height 576
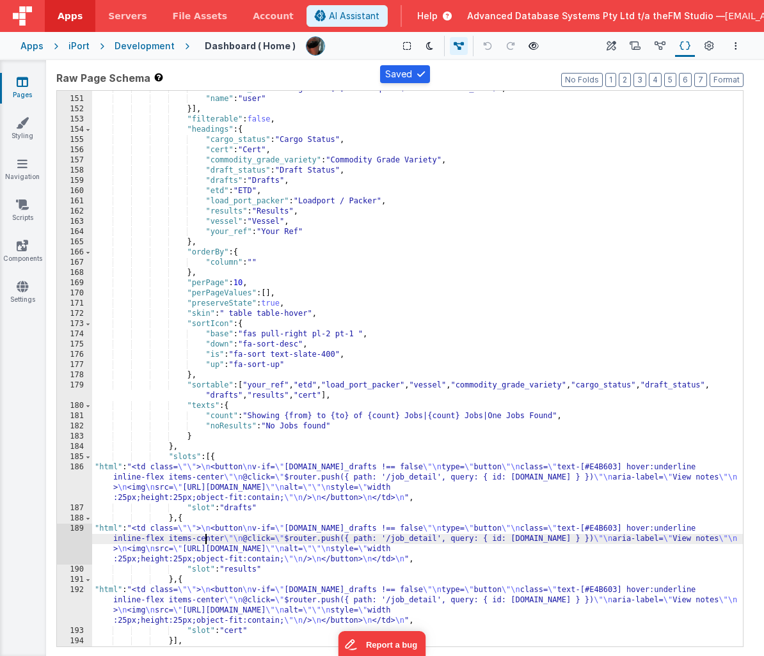
click at [81, 547] on div "189" at bounding box center [74, 544] width 35 height 41
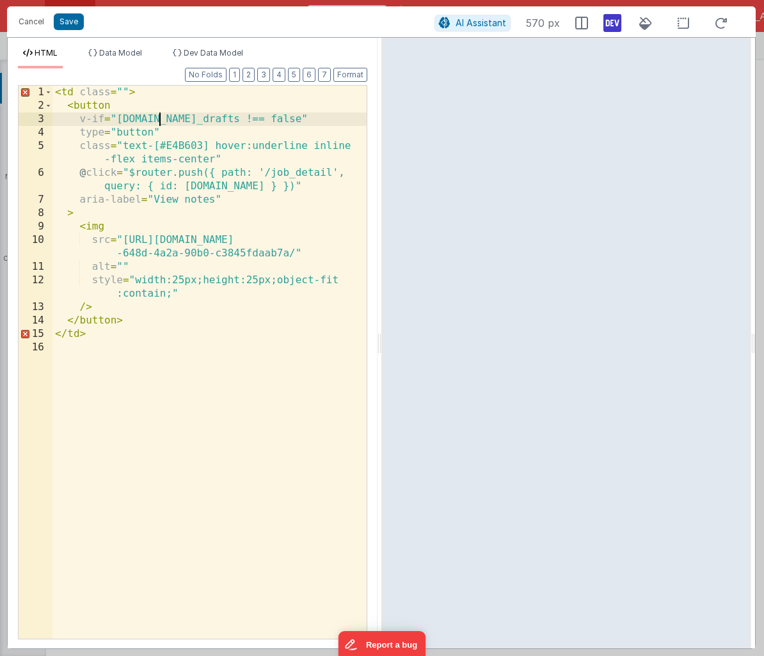
click at [160, 120] on div "< td class = "" > < button v-if = "row.is_drafts !== false" type = "button" cla…" at bounding box center [209, 376] width 314 height 580
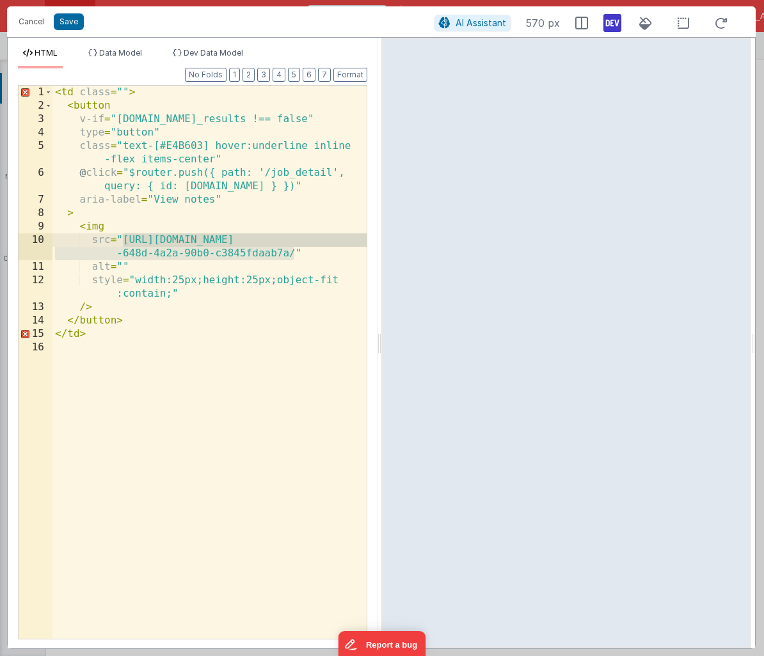
drag, startPoint x: 294, startPoint y: 253, endPoint x: 122, endPoint y: 241, distance: 171.9
click at [122, 241] on div "< td class = "" > < button v-if = "row.is_results !== false" type = "button" cl…" at bounding box center [209, 376] width 314 height 580
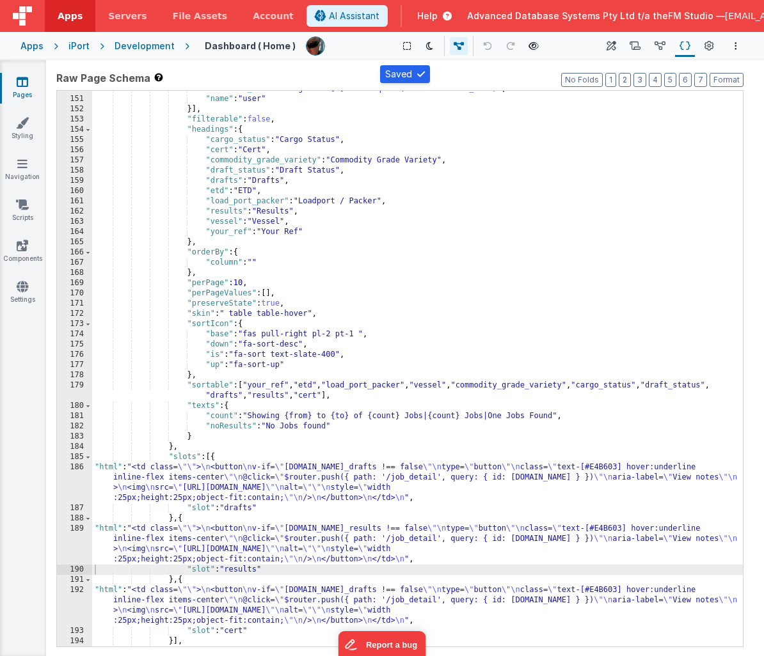
click at [241, 616] on div ""callback_calcf" : "arguments[0].user.equals(model.selected_user)" , "name" : "…" at bounding box center [417, 372] width 651 height 576
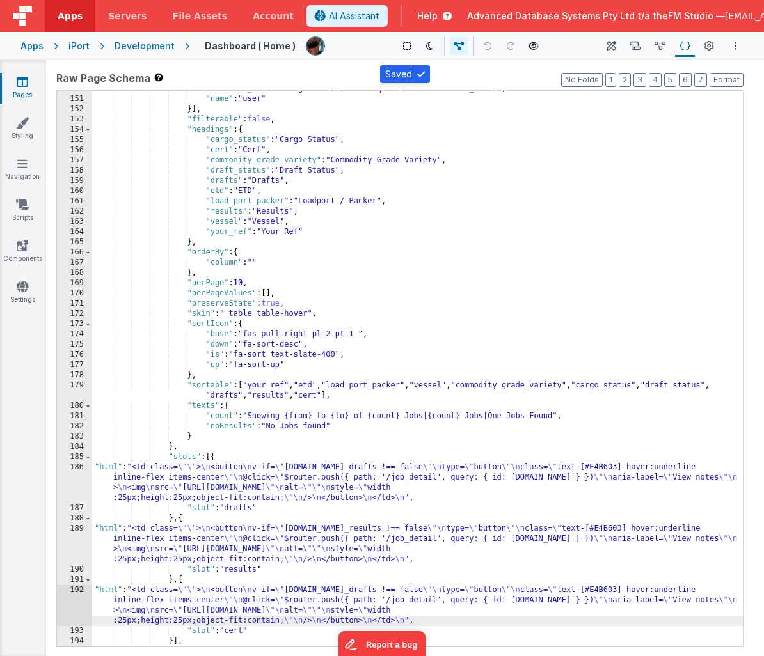
click at [79, 606] on div "192" at bounding box center [74, 605] width 35 height 41
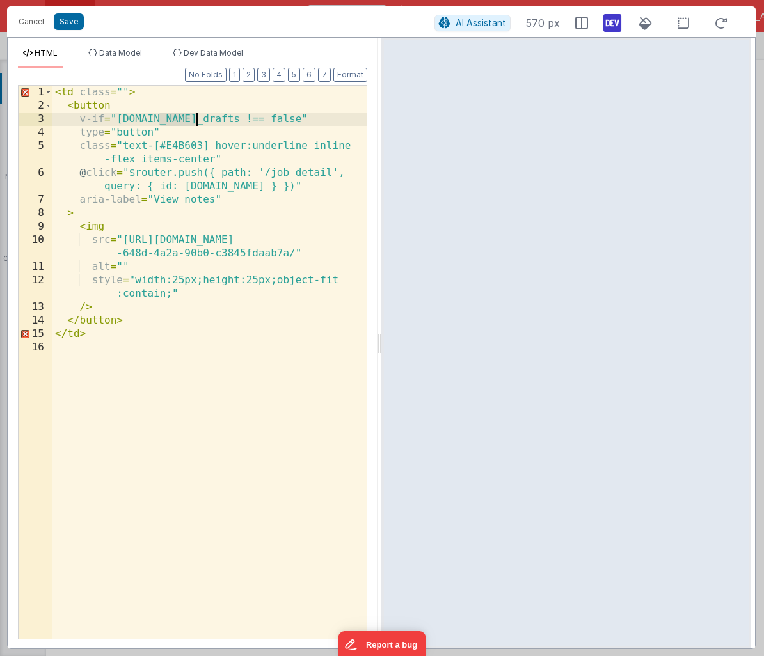
drag, startPoint x: 162, startPoint y: 118, endPoint x: 197, endPoint y: 118, distance: 35.2
click at [197, 118] on div "< td class = "" > < button v-if = "row.is_drafts !== false" type = "button" cla…" at bounding box center [209, 376] width 314 height 580
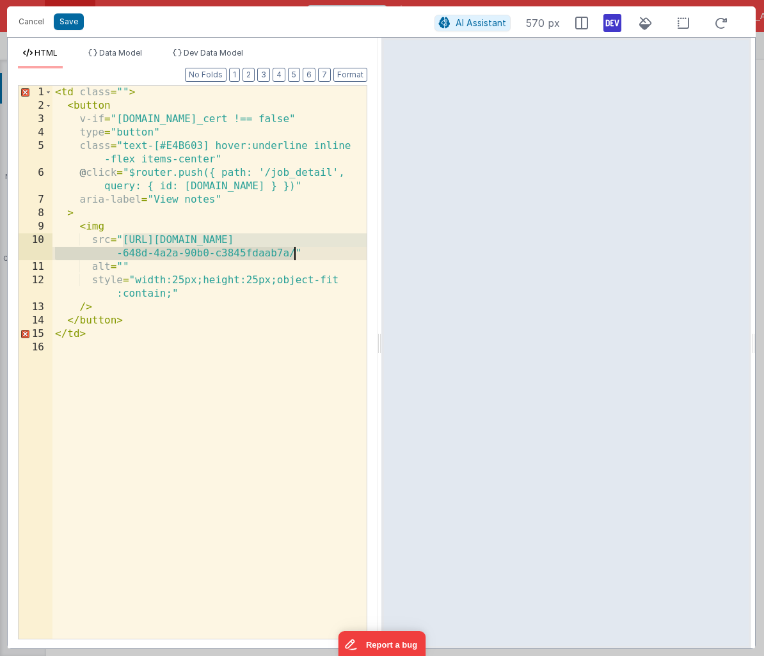
drag, startPoint x: 123, startPoint y: 242, endPoint x: 294, endPoint y: 250, distance: 171.6
click at [294, 250] on div "< td class = "" > < button v-if = "row.is_cert !== false" type = "button" class…" at bounding box center [209, 376] width 314 height 580
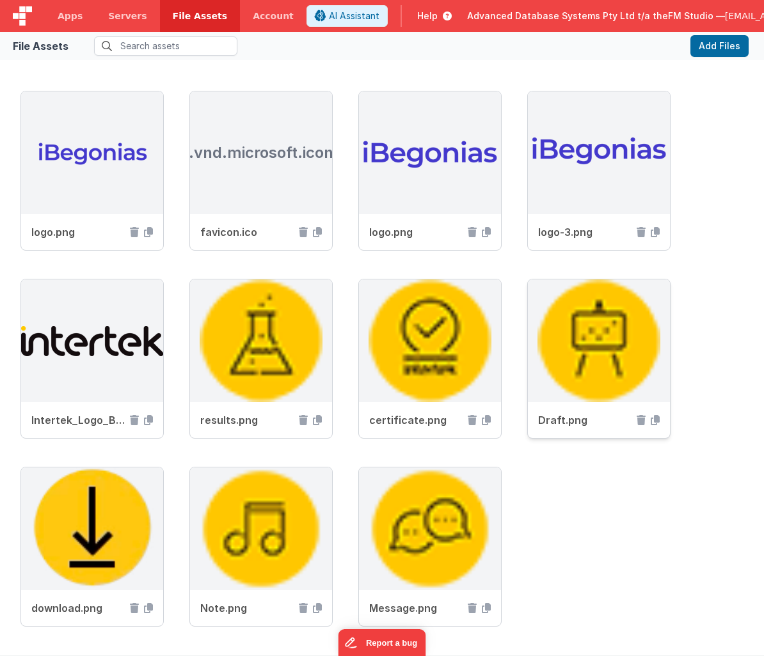
click at [657, 418] on icon at bounding box center [655, 420] width 9 height 10
click at [319, 420] on icon at bounding box center [317, 420] width 9 height 10
click at [488, 418] on icon at bounding box center [486, 420] width 9 height 10
